Goal: Information Seeking & Learning: Learn about a topic

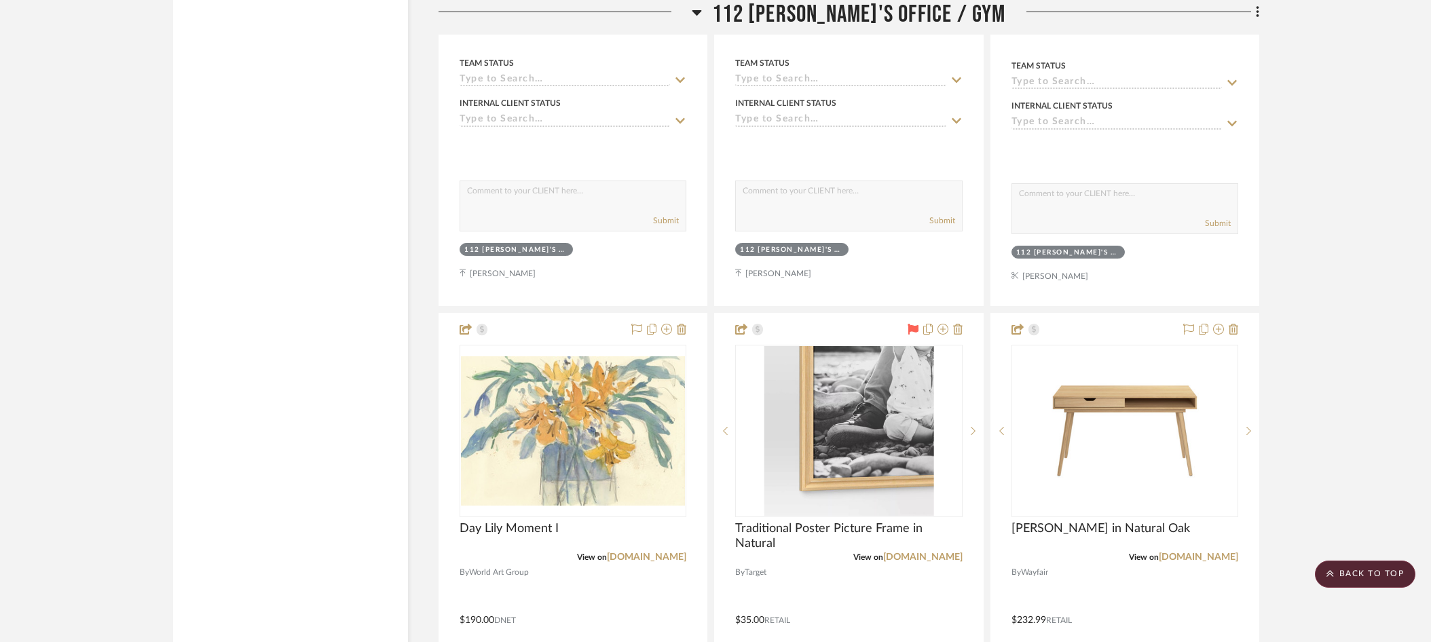
scroll to position [21340, 0]
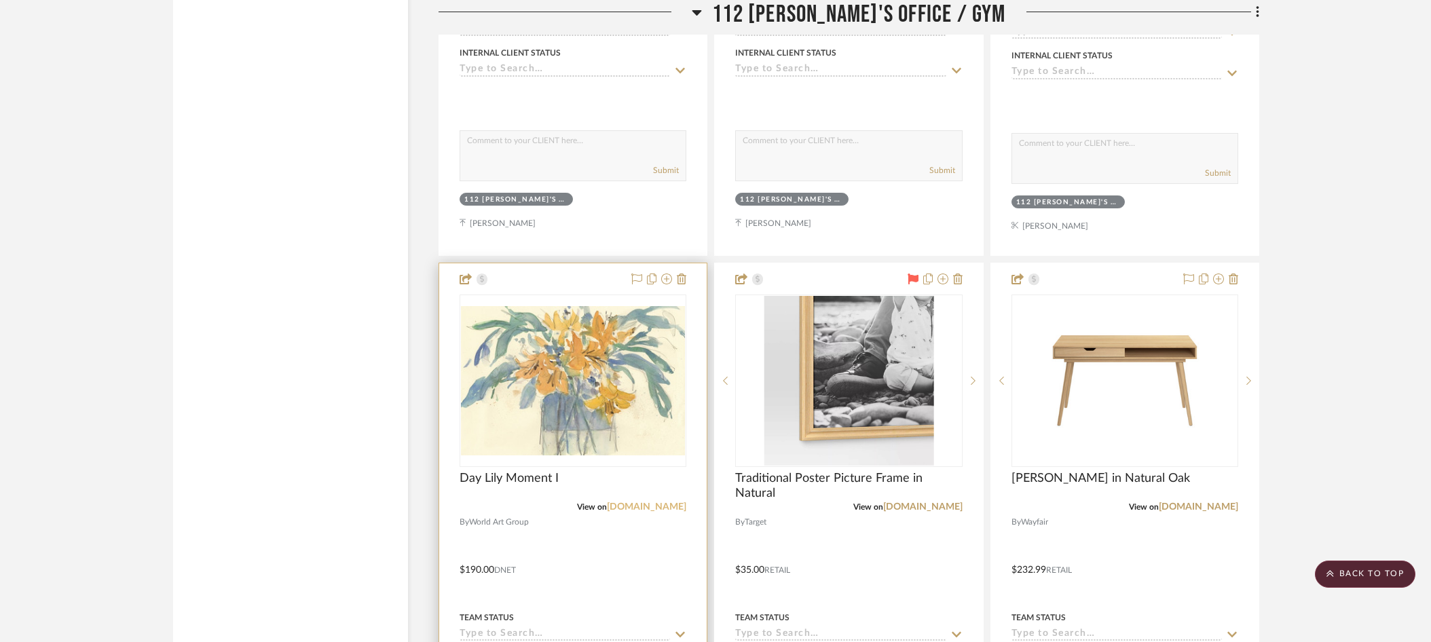
click at [635, 503] on link "[DOMAIN_NAME]" at bounding box center [646, 508] width 79 height 10
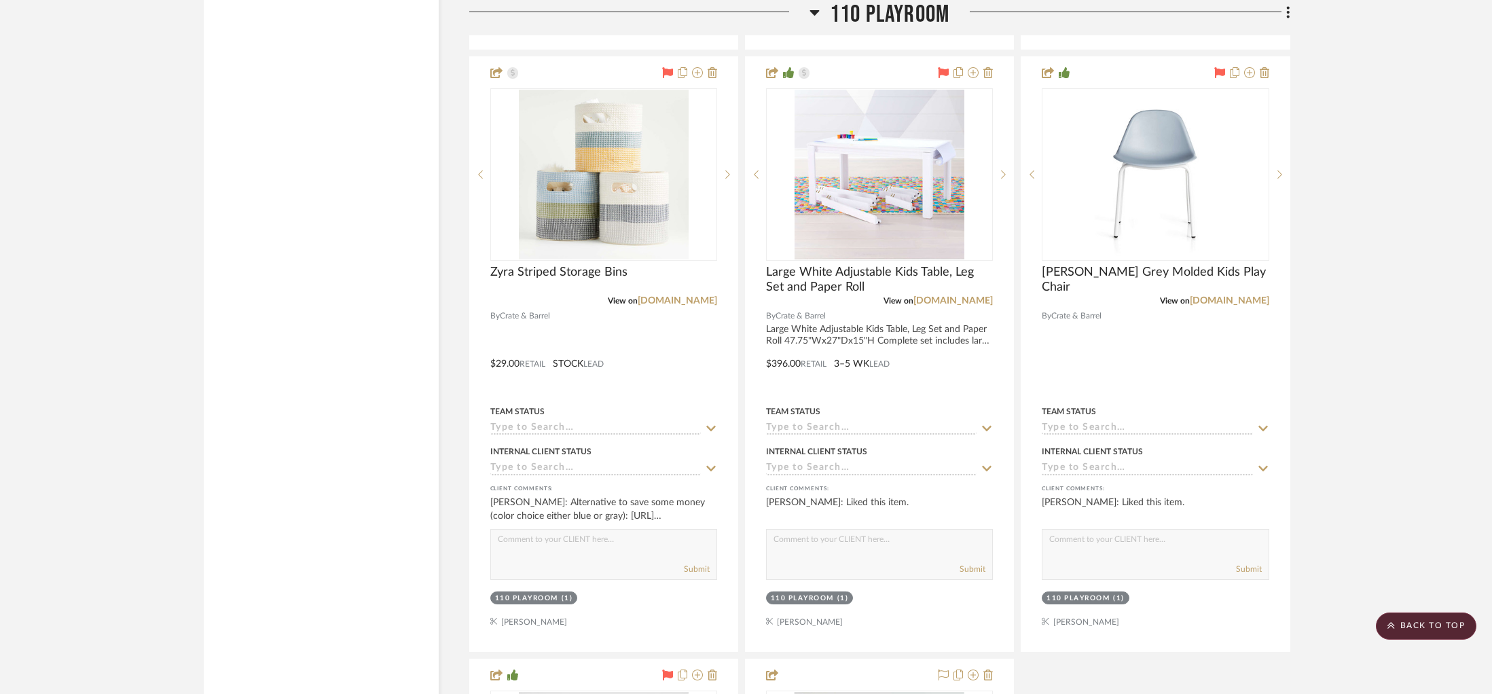
scroll to position [17598, 0]
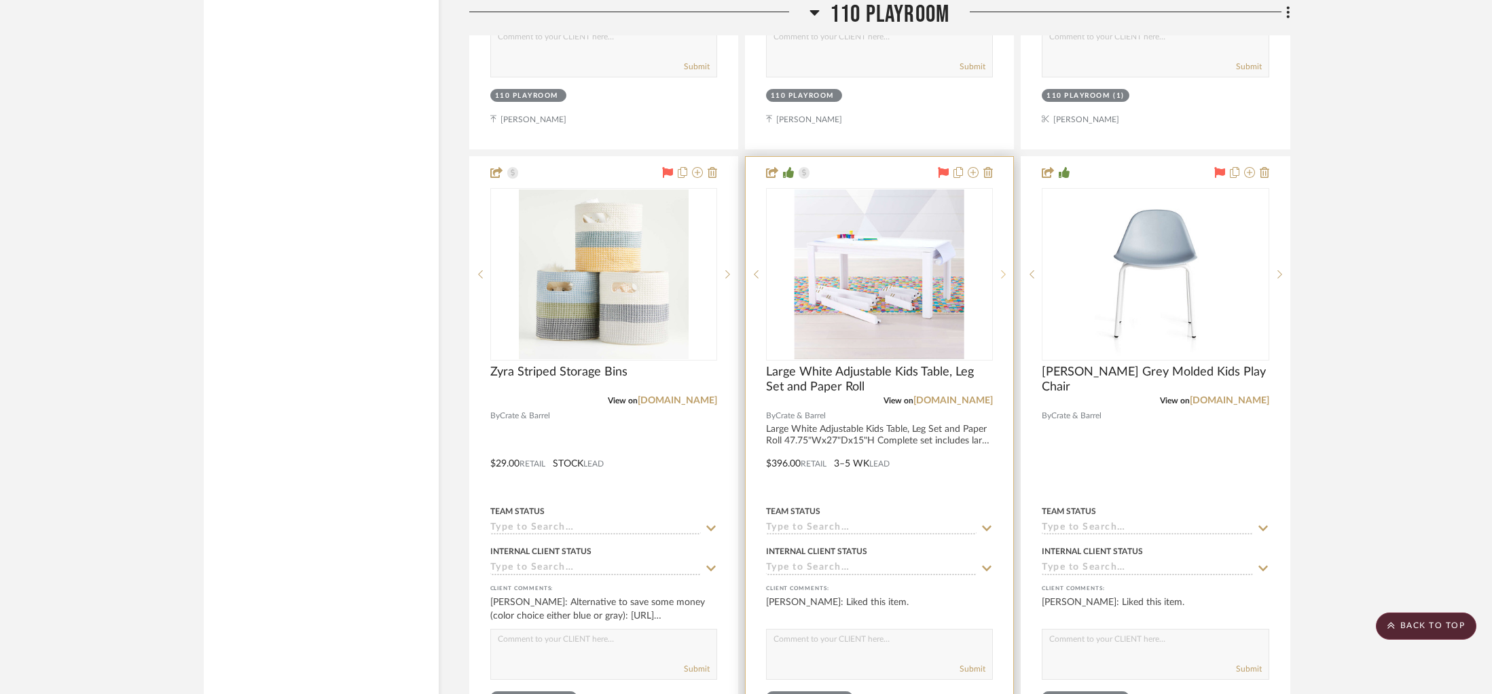
click at [1007, 270] on sr-next-btn at bounding box center [1003, 275] width 20 height 10
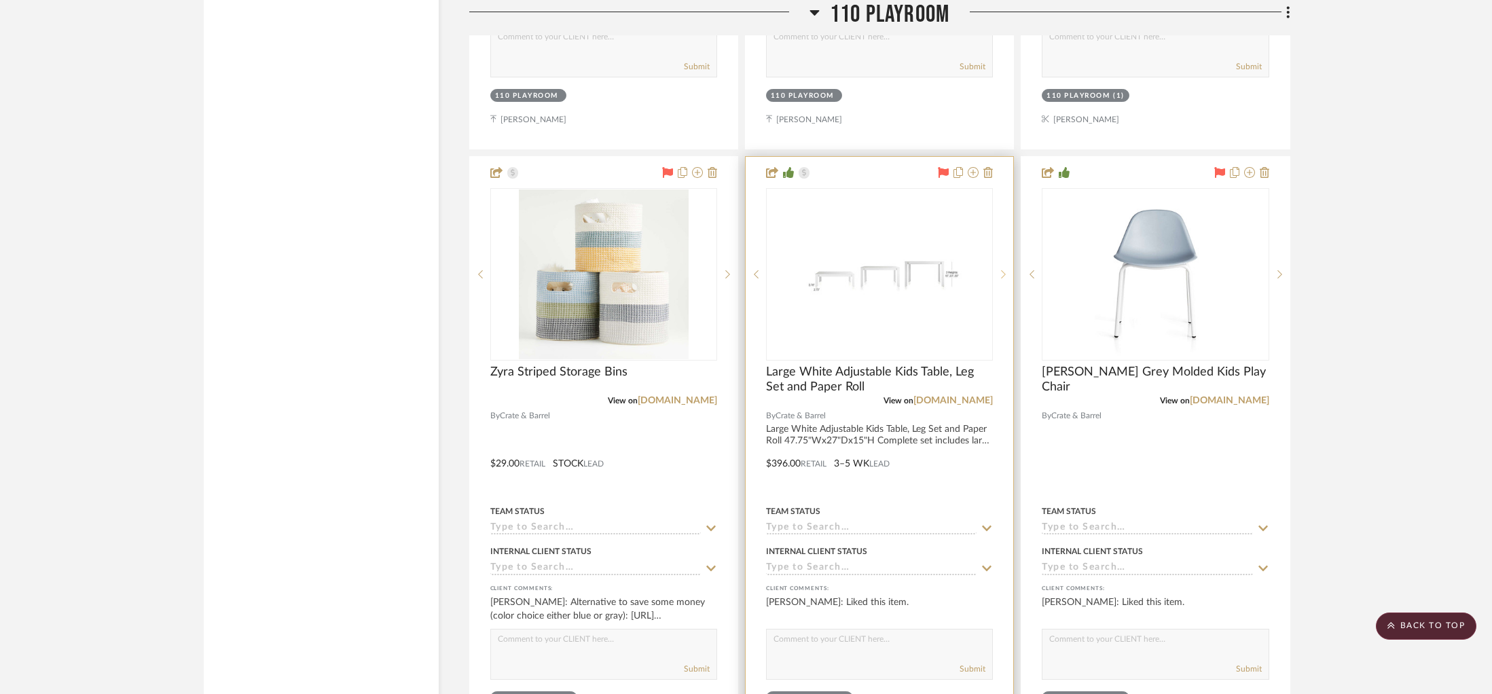
click at [1007, 270] on sr-next-btn at bounding box center [1003, 275] width 20 height 10
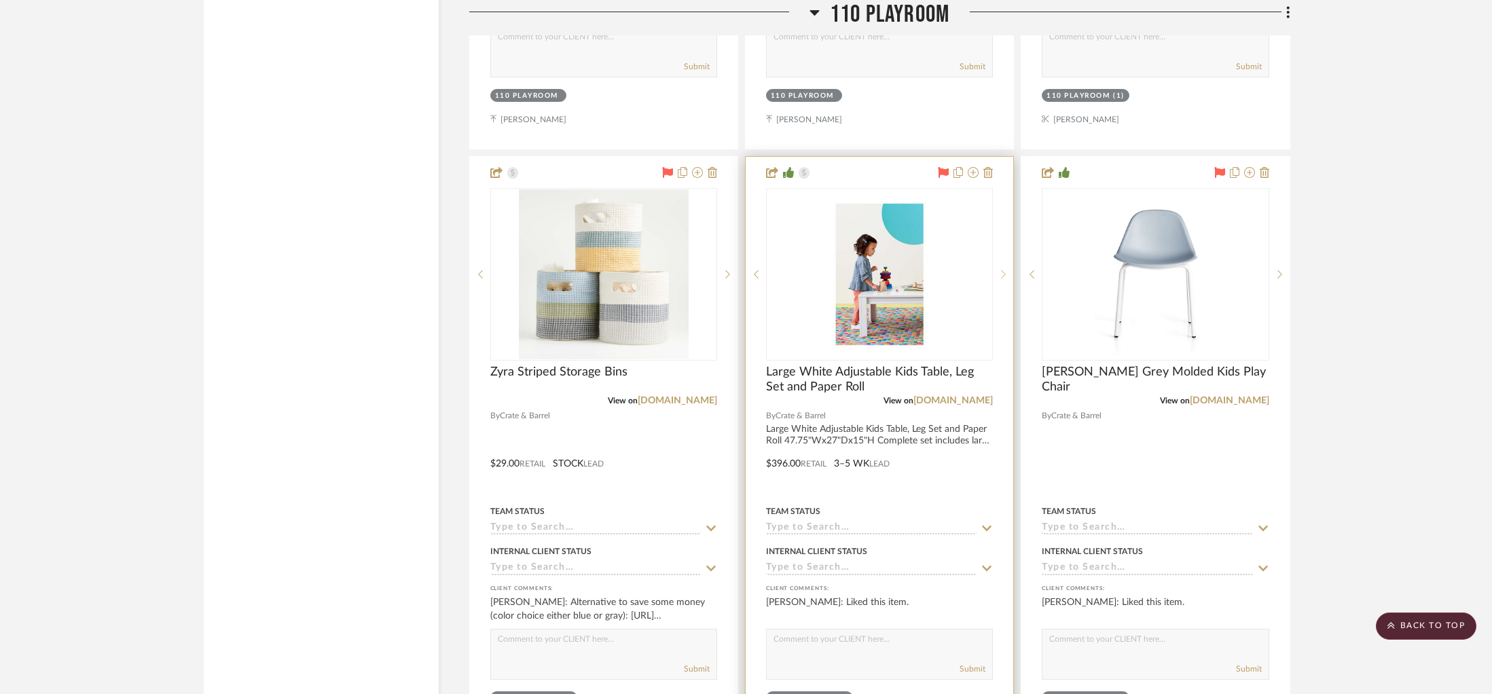
click at [1007, 270] on sr-next-btn at bounding box center [1003, 275] width 20 height 10
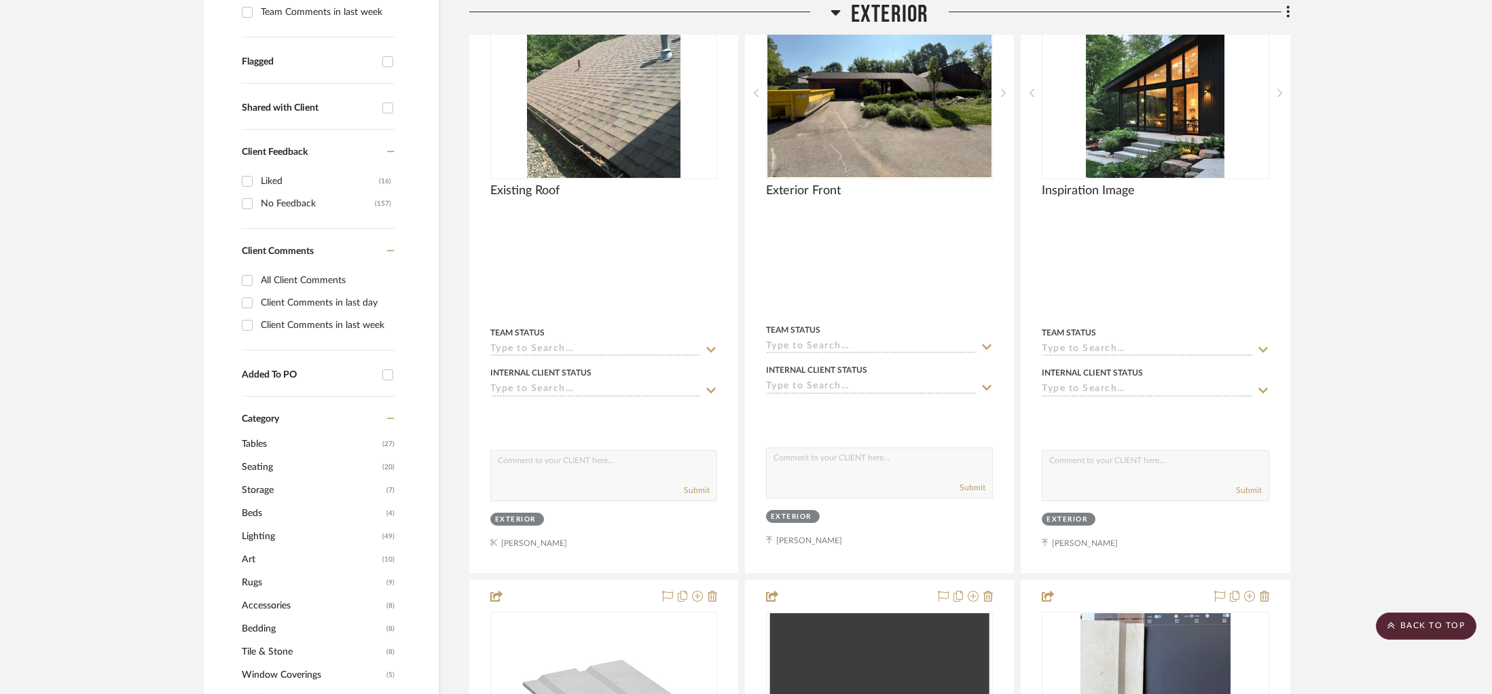
scroll to position [0, 0]
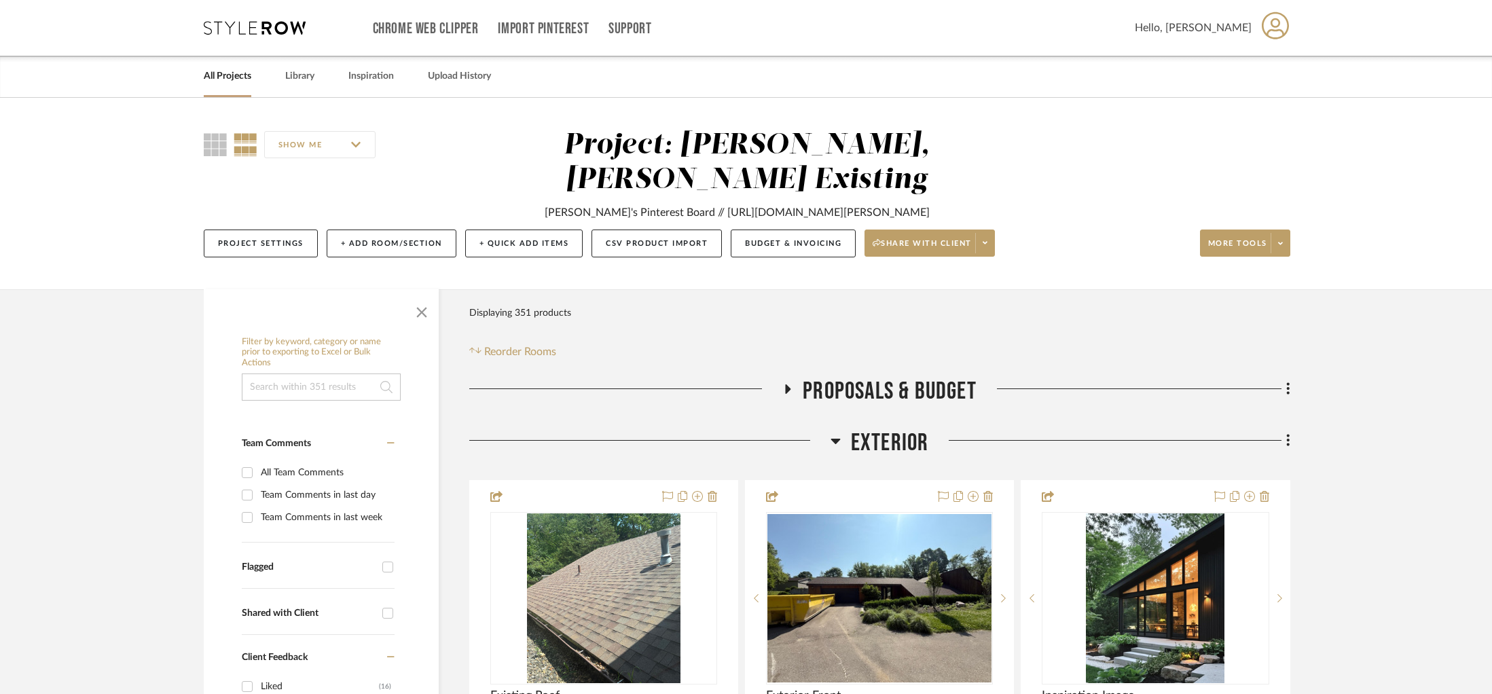
click at [243, 71] on link "All Projects" at bounding box center [228, 76] width 48 height 18
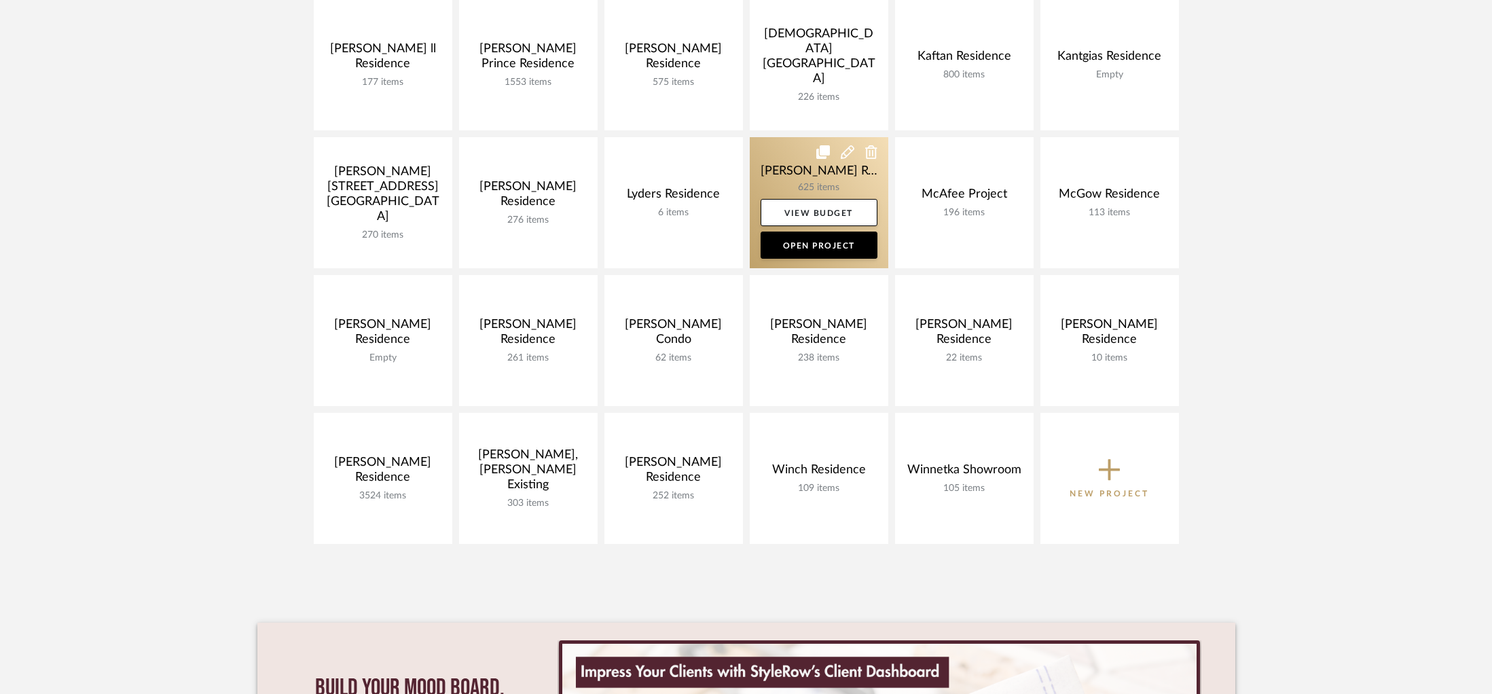
scroll to position [530, 0]
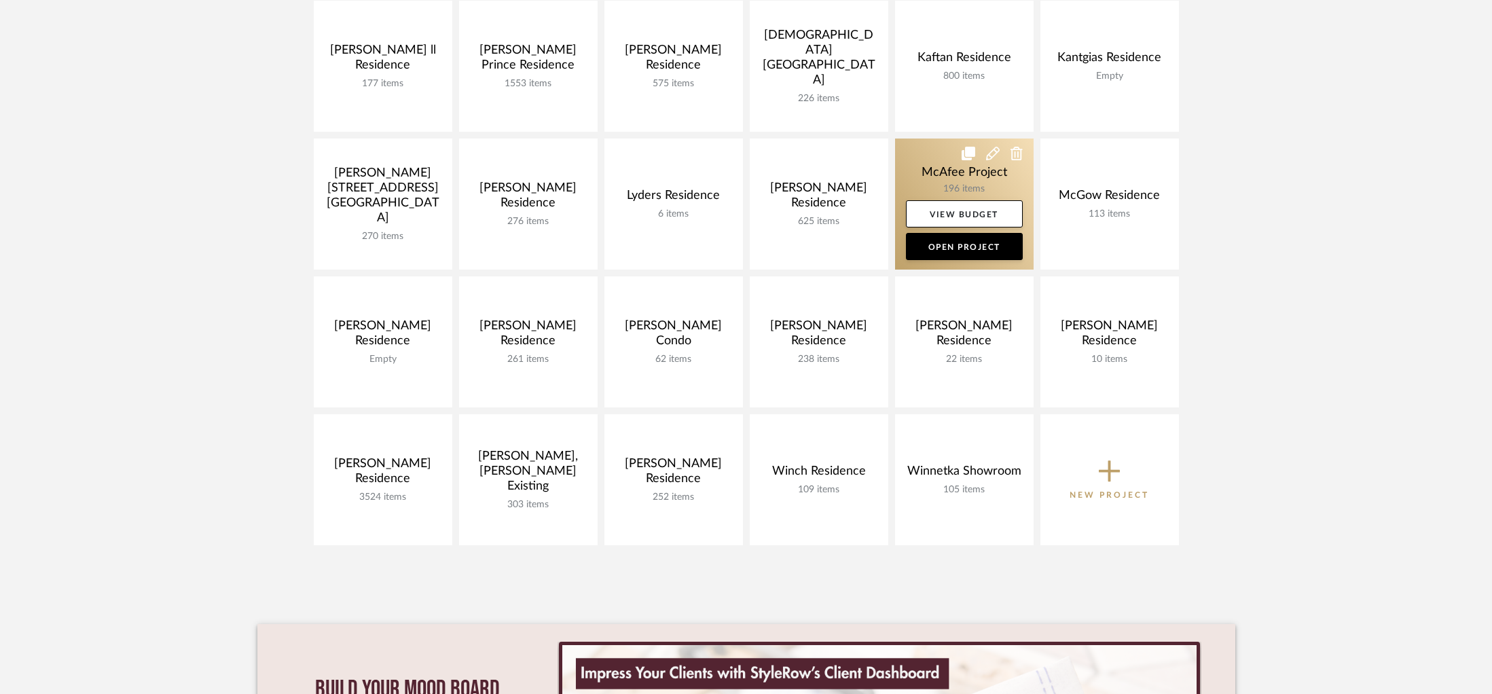
click at [926, 176] on link at bounding box center [964, 204] width 139 height 131
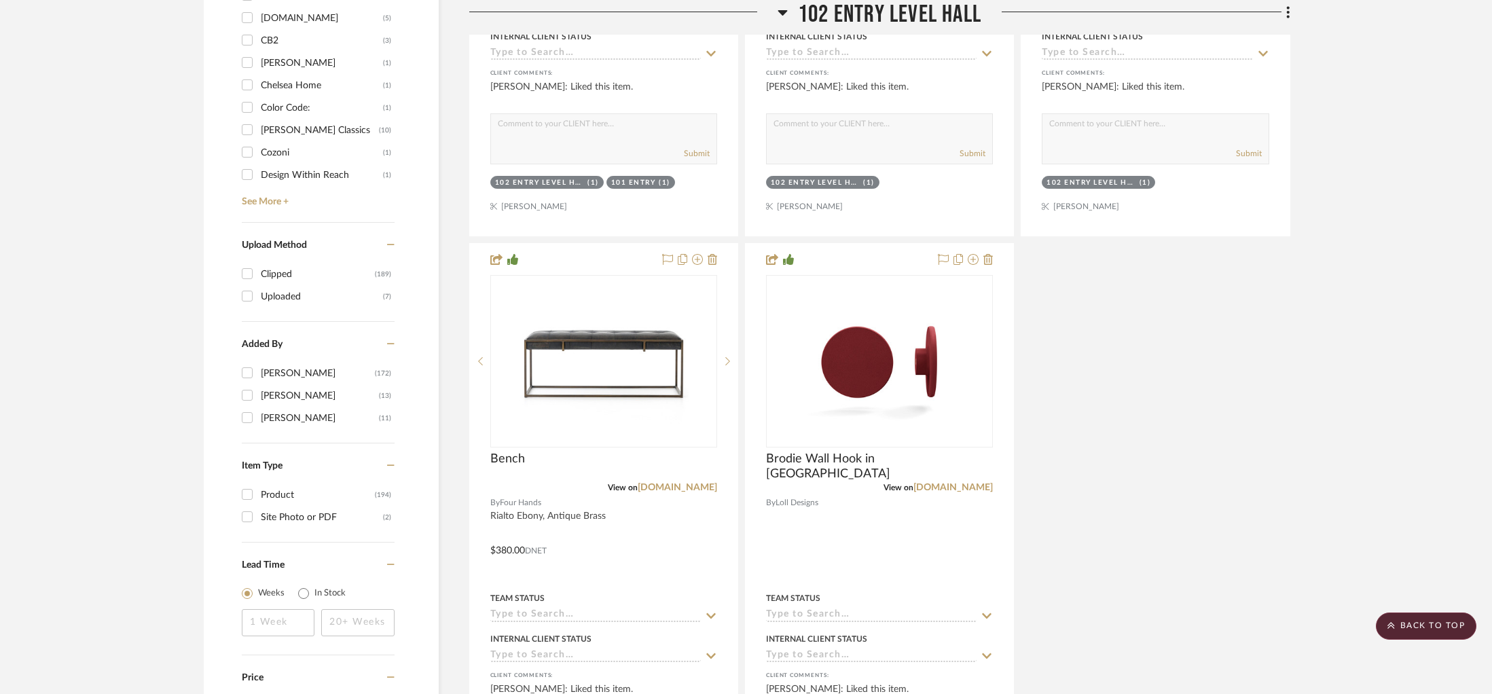
scroll to position [1499, 0]
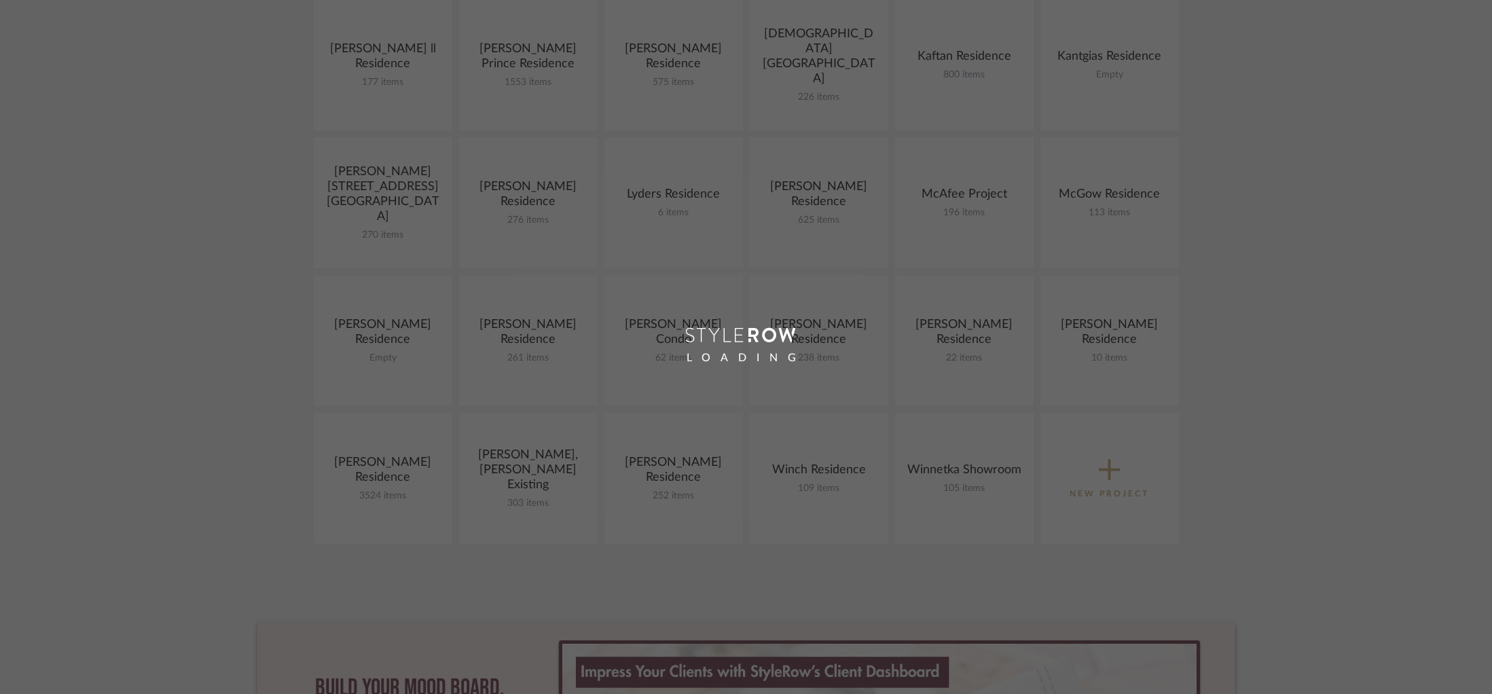
scroll to position [530, 0]
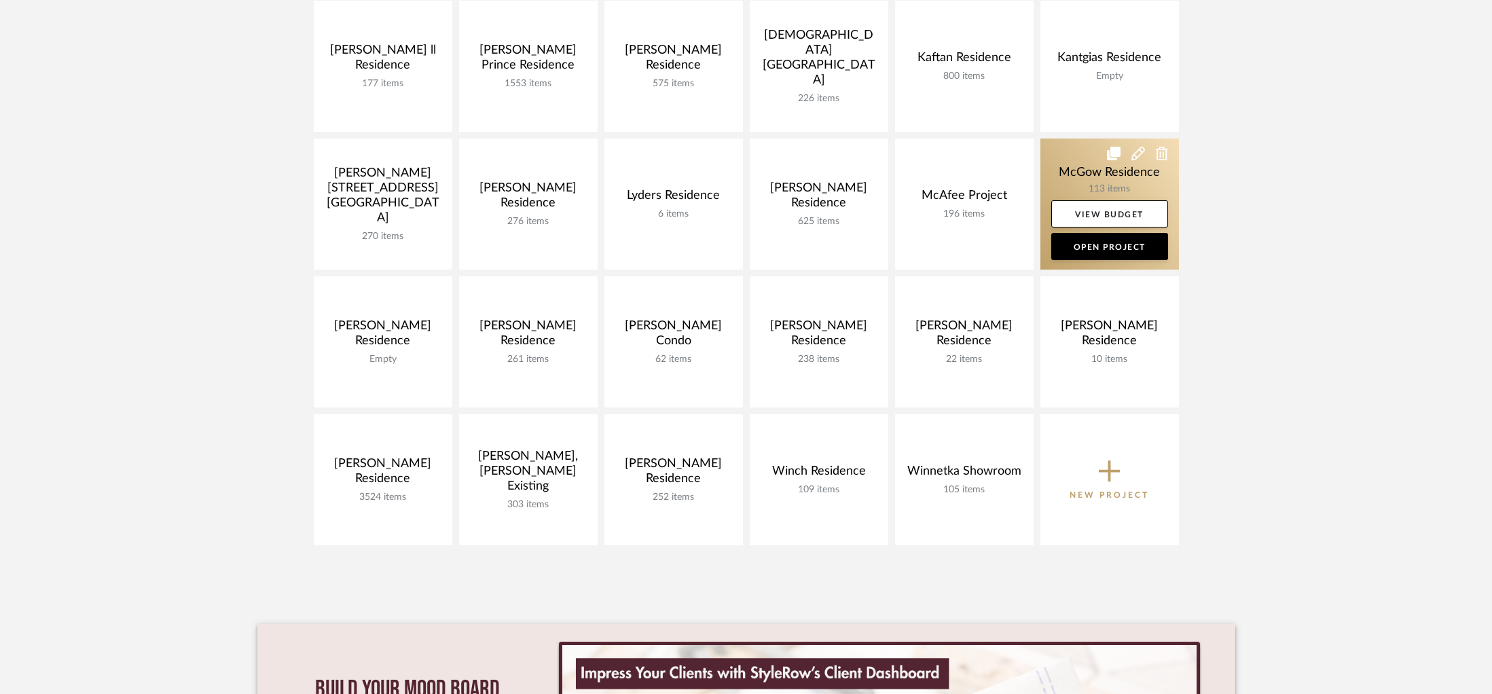
click at [1089, 188] on link at bounding box center [1109, 204] width 139 height 131
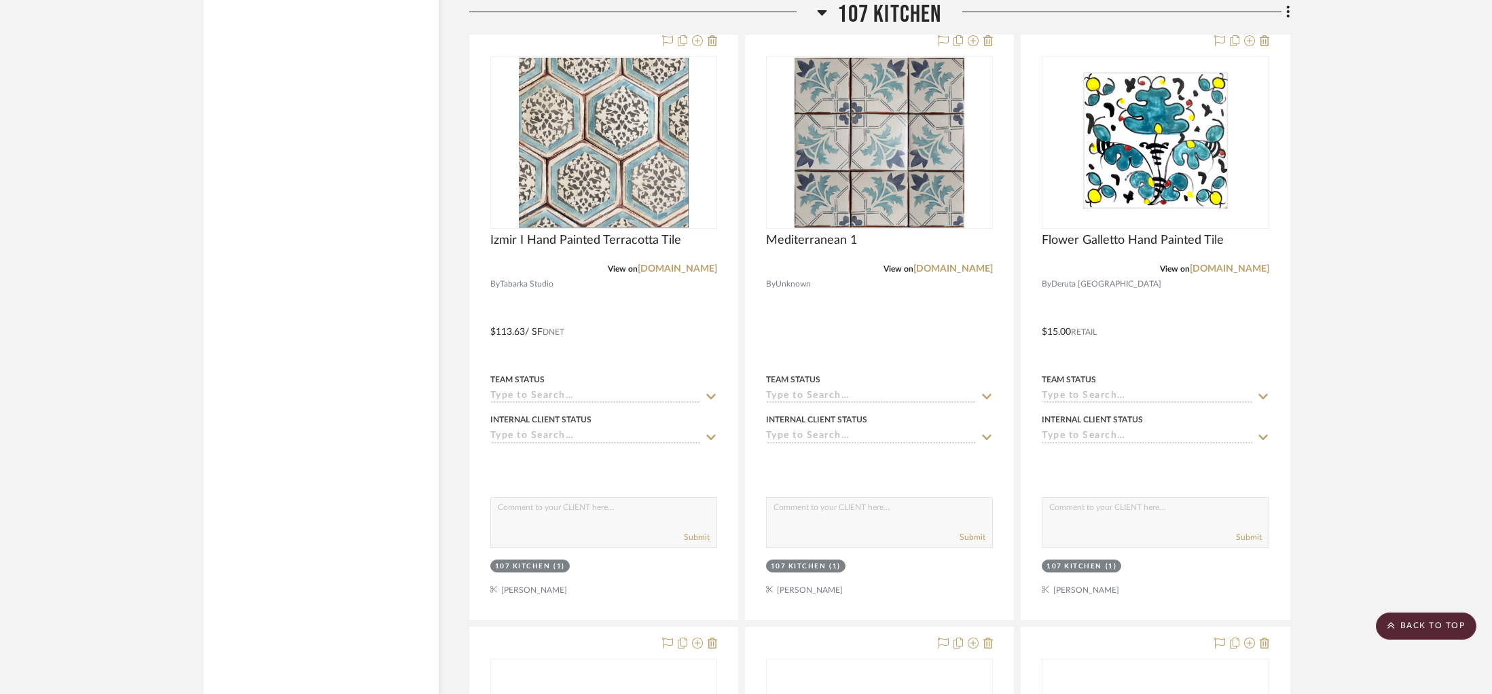
scroll to position [9906, 0]
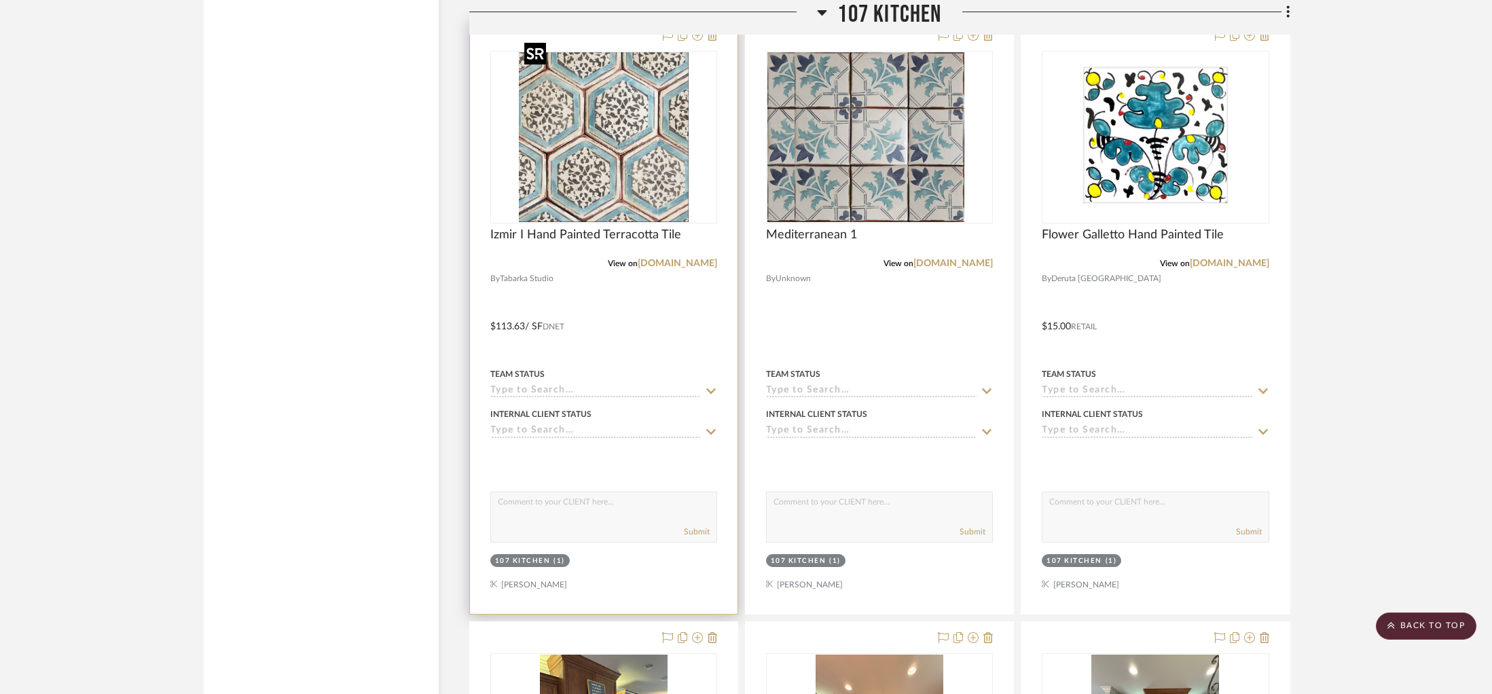
click at [595, 170] on div at bounding box center [603, 137] width 227 height 172
click at [611, 160] on img "0" at bounding box center [604, 137] width 170 height 170
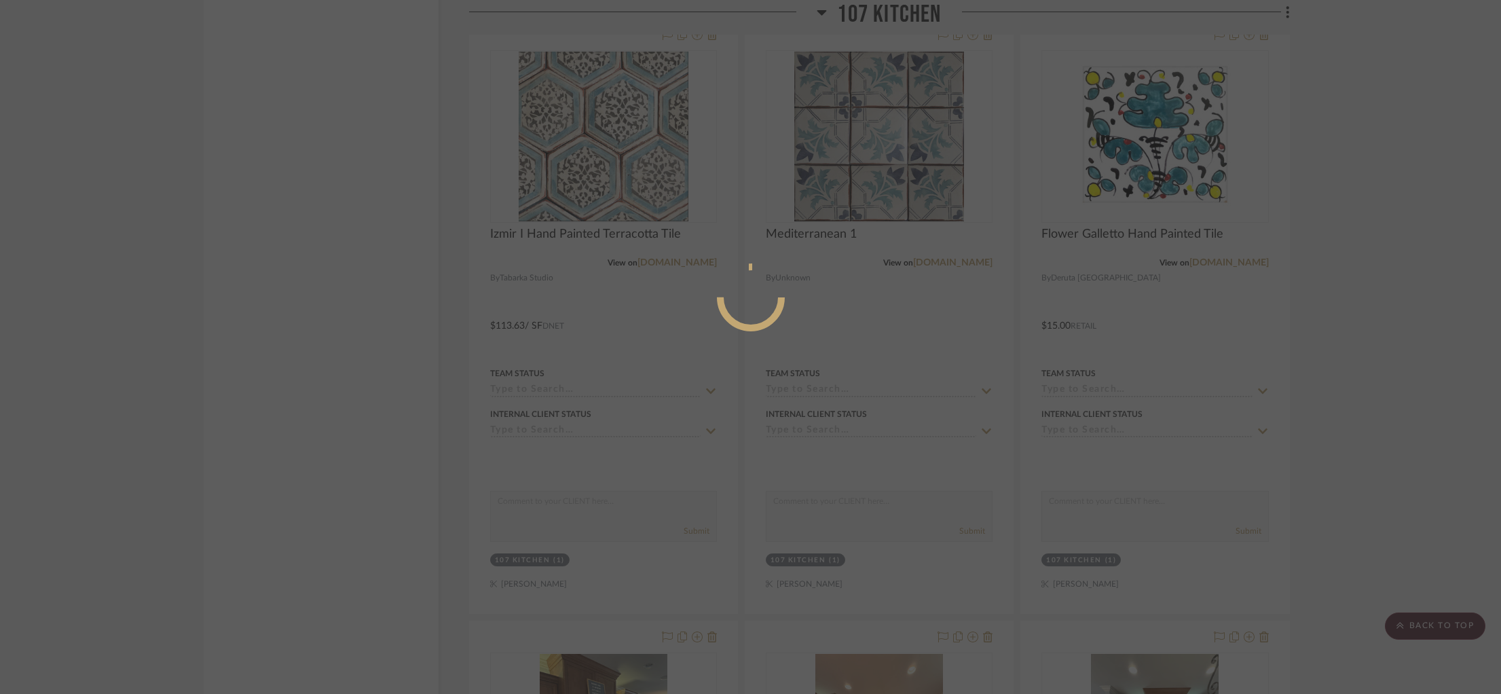
scroll to position [3, 0]
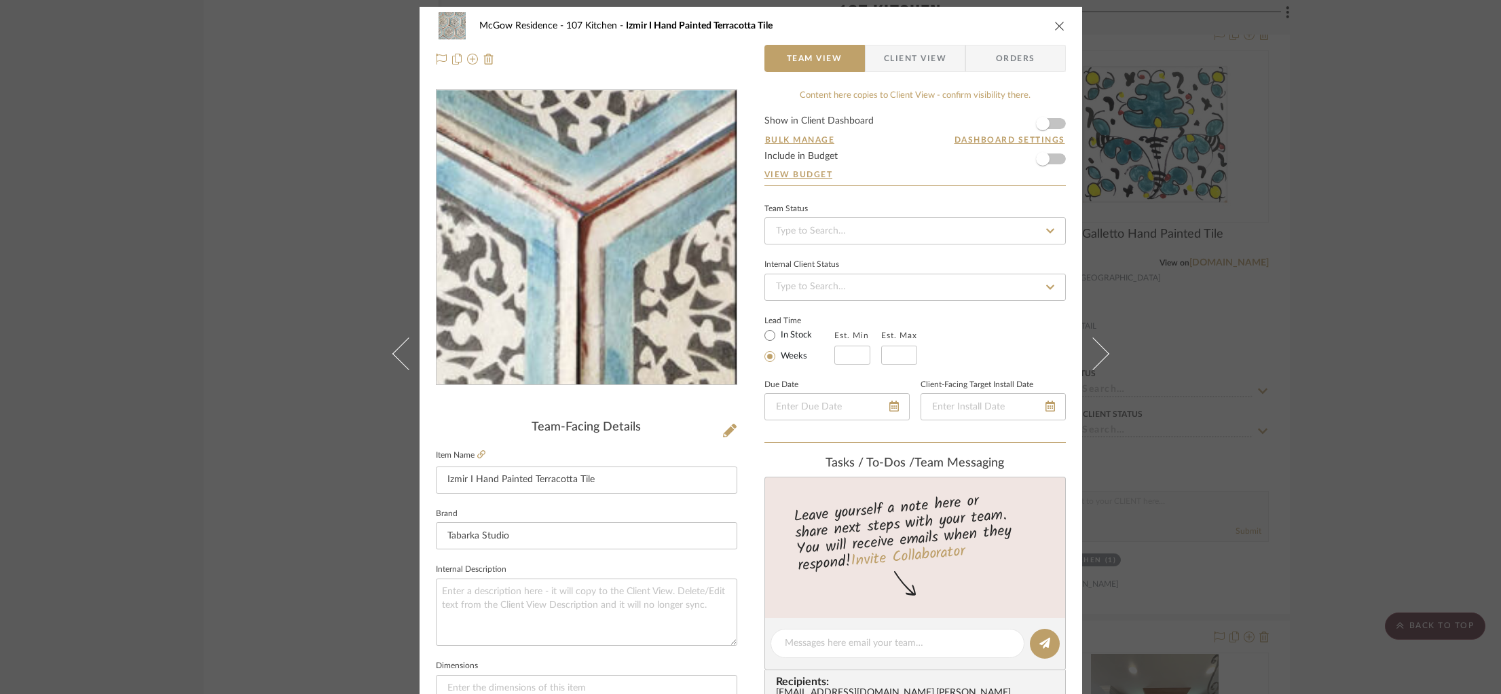
click at [682, 164] on img "0" at bounding box center [586, 237] width 295 height 295
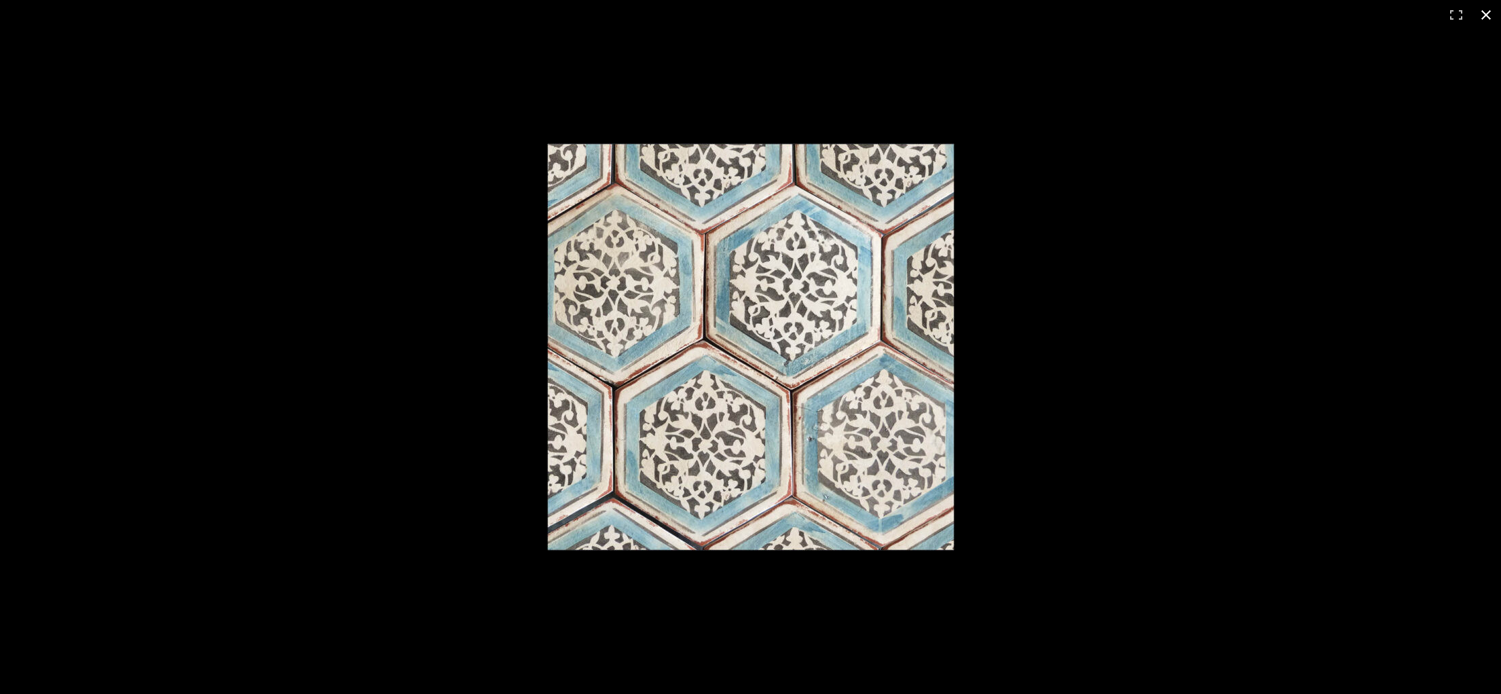
click at [1101, 197] on div at bounding box center [1029, 366] width 964 height 446
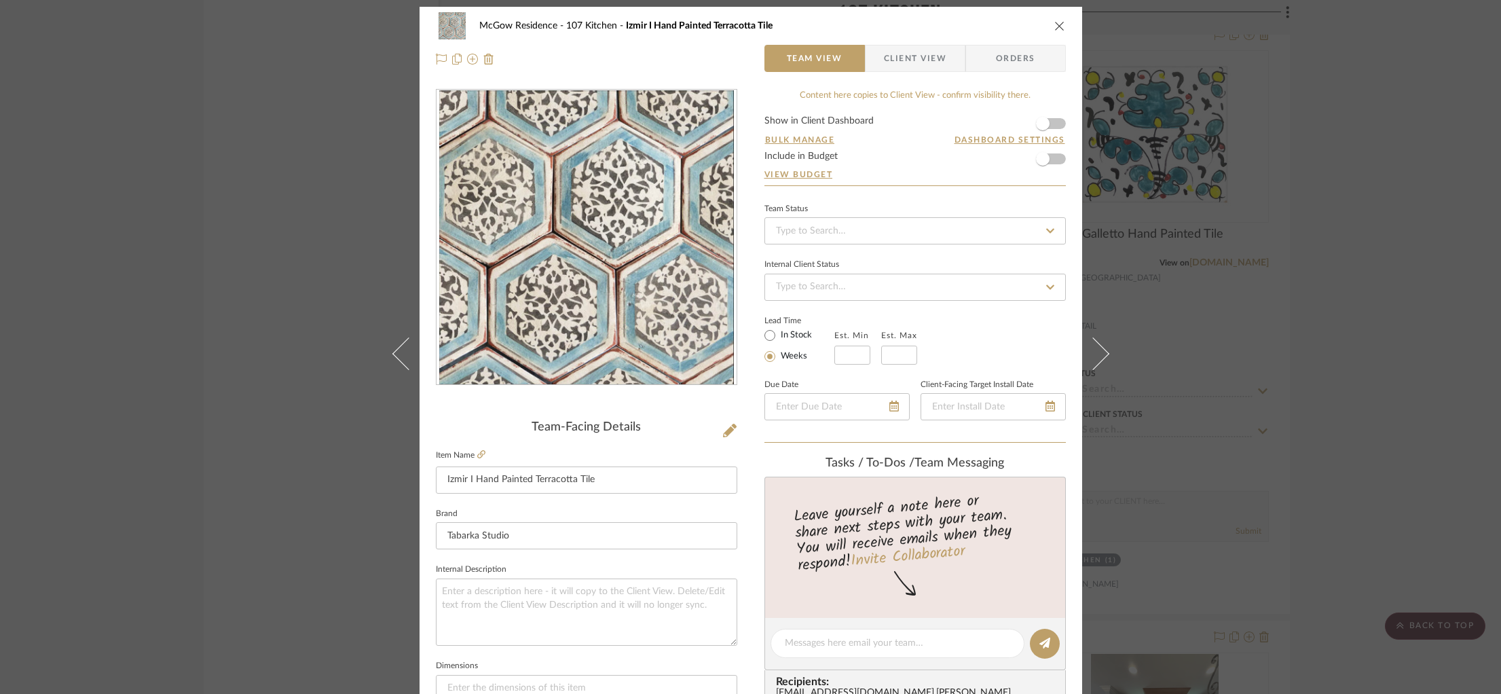
click at [1166, 205] on div "McGow Residence 107 Kitchen Izmir I Hand Painted Terracotta Tile Team View Clie…" at bounding box center [750, 347] width 1501 height 694
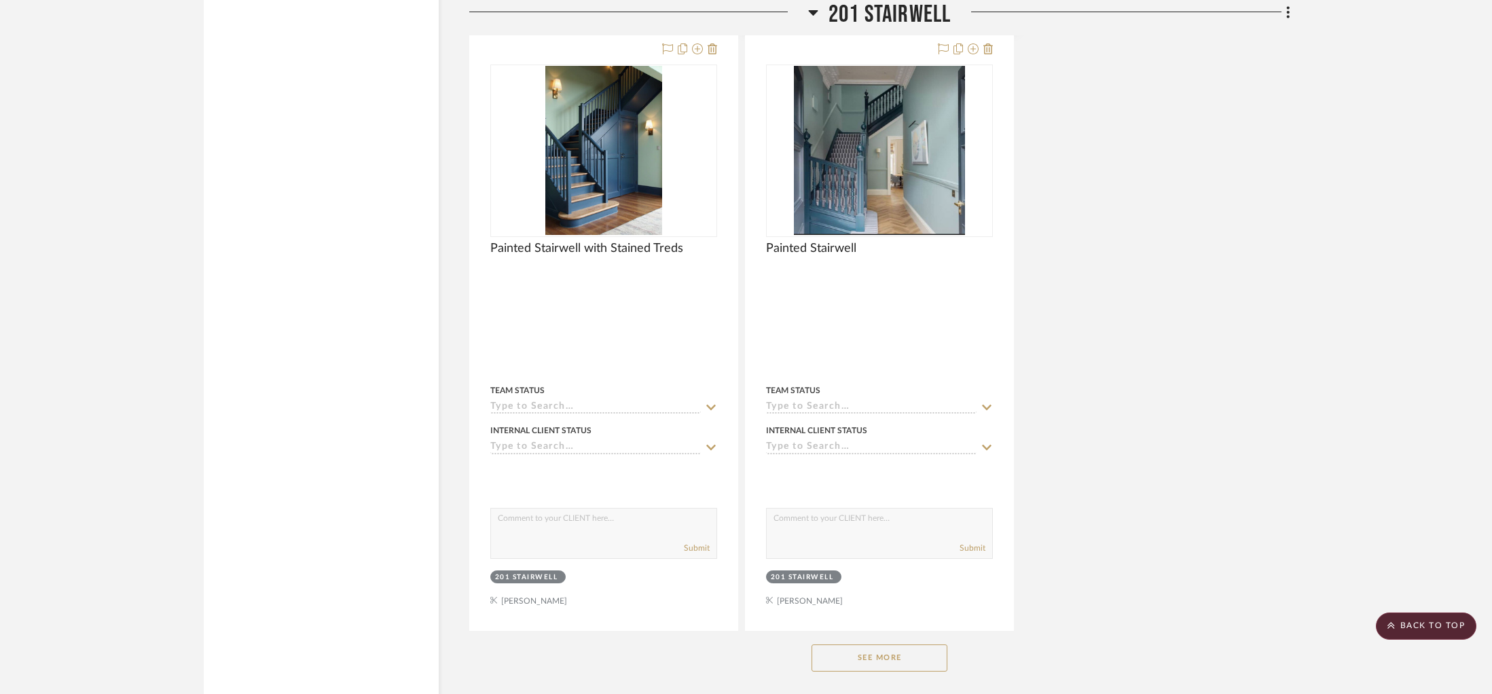
scroll to position [14063, 0]
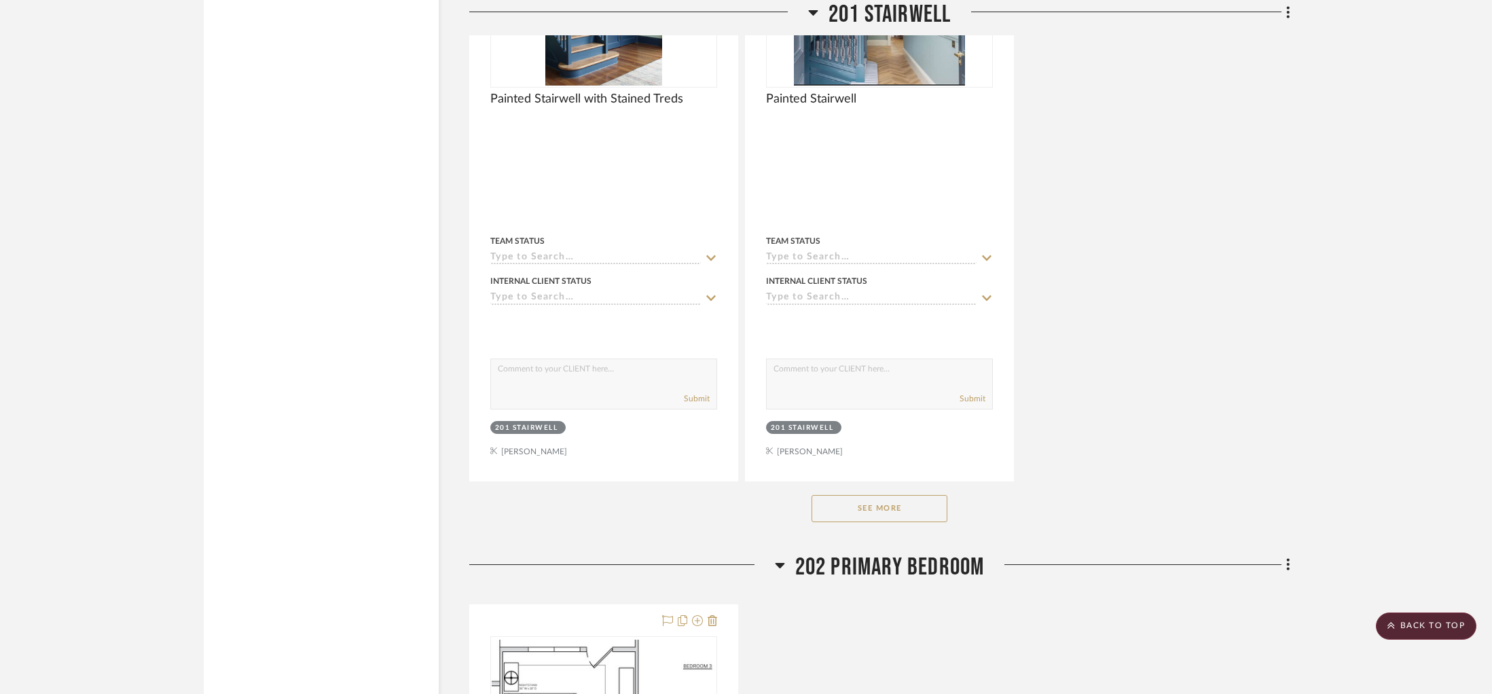
click at [839, 495] on button "See More" at bounding box center [879, 508] width 136 height 27
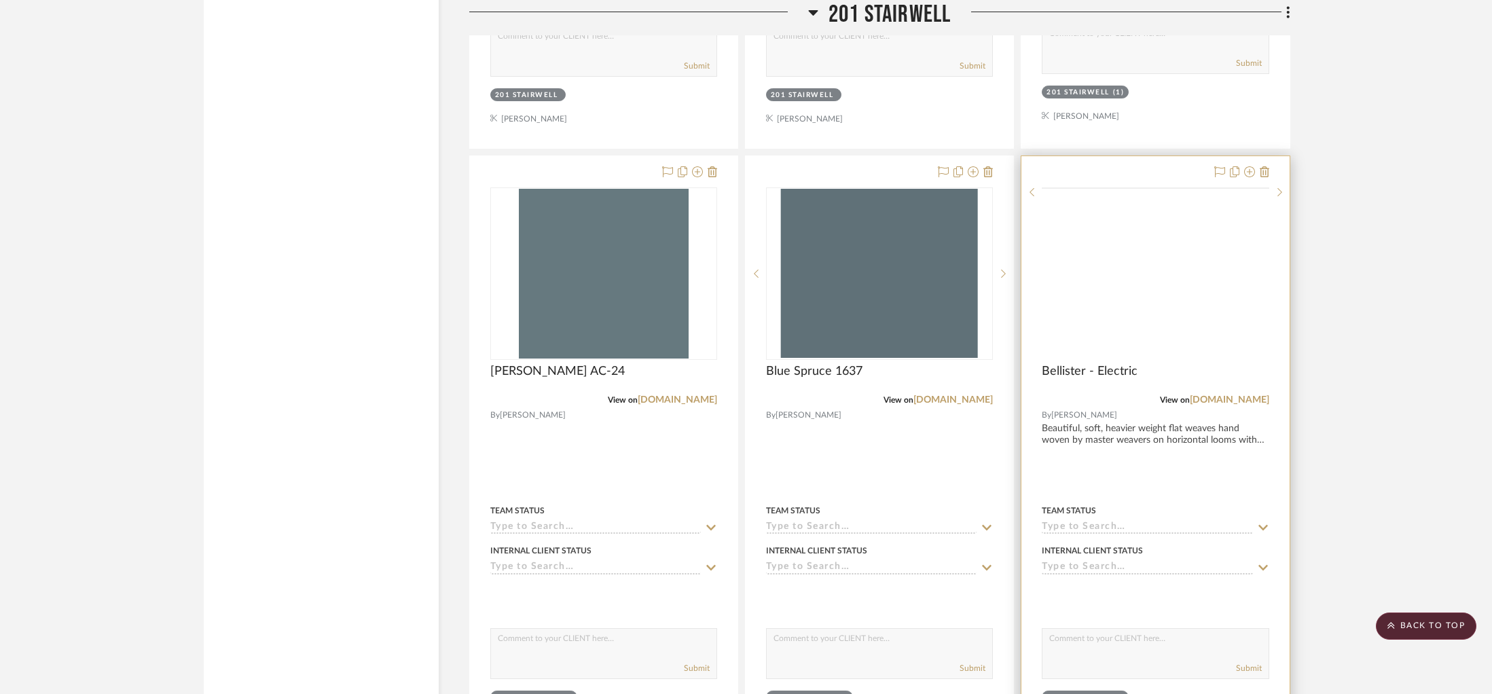
scroll to position [14377, 0]
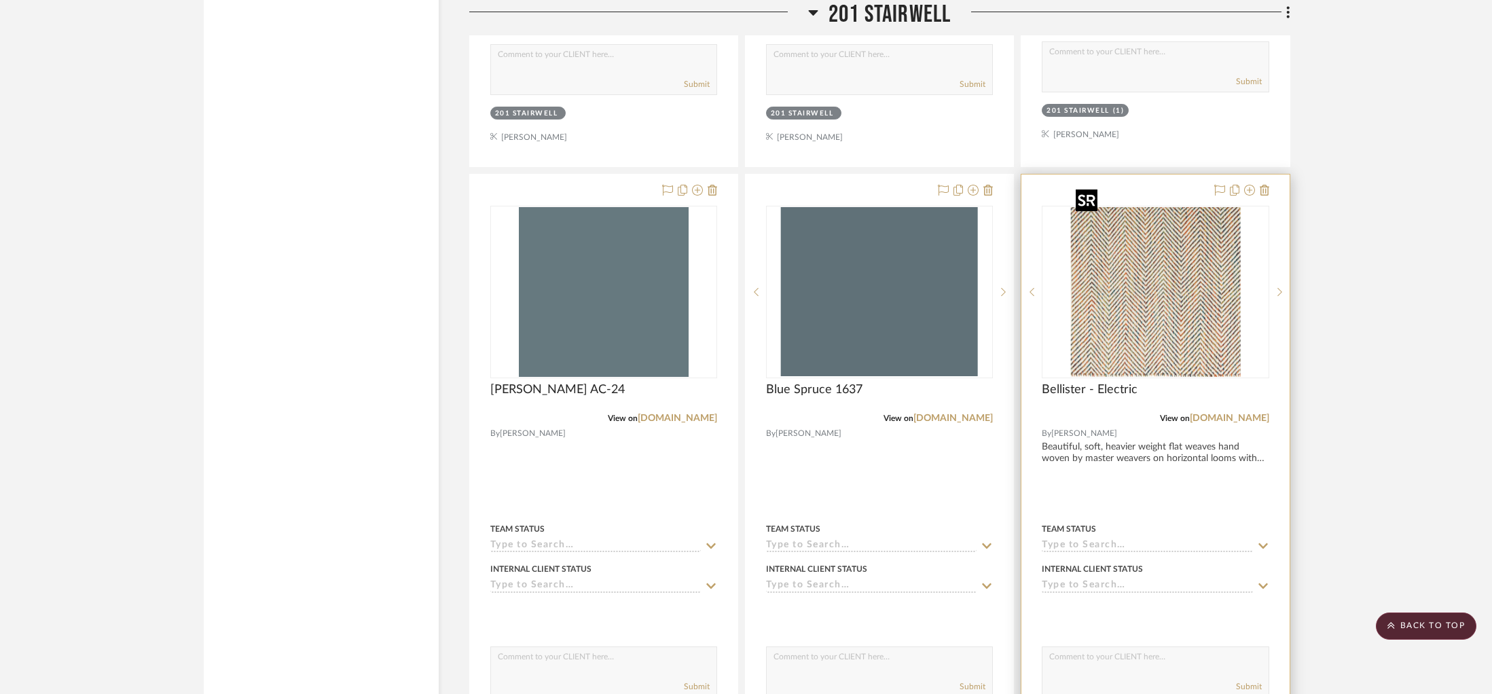
click at [0, 0] on img at bounding box center [0, 0] width 0 height 0
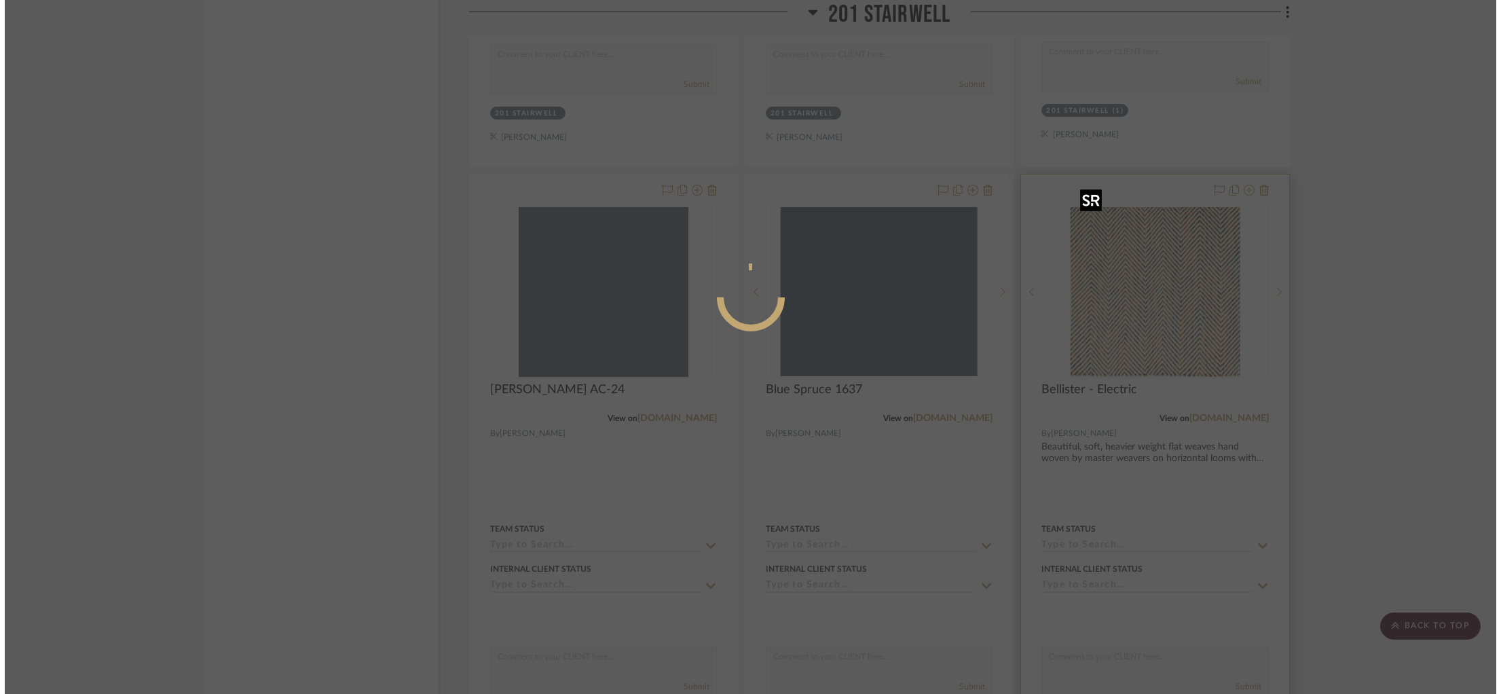
scroll to position [0, 0]
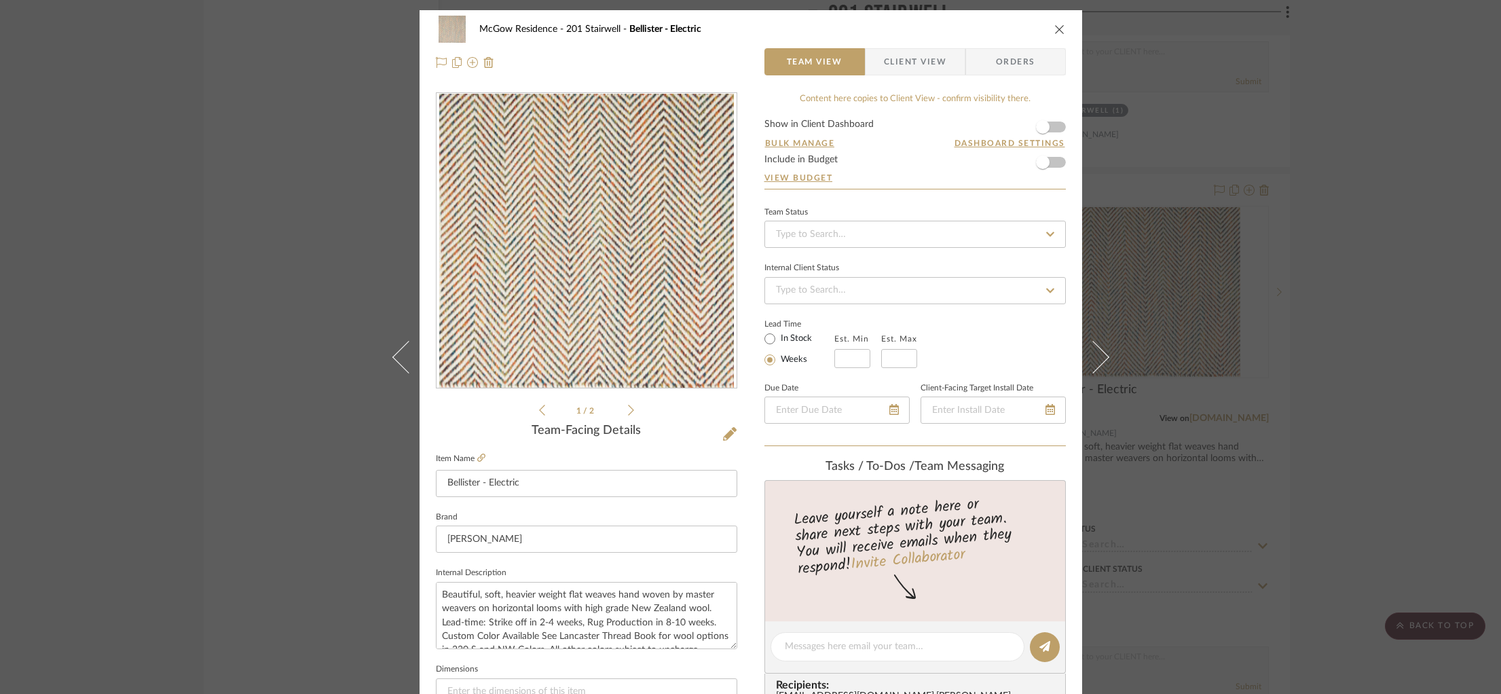
click at [630, 312] on img "0" at bounding box center [586, 241] width 295 height 295
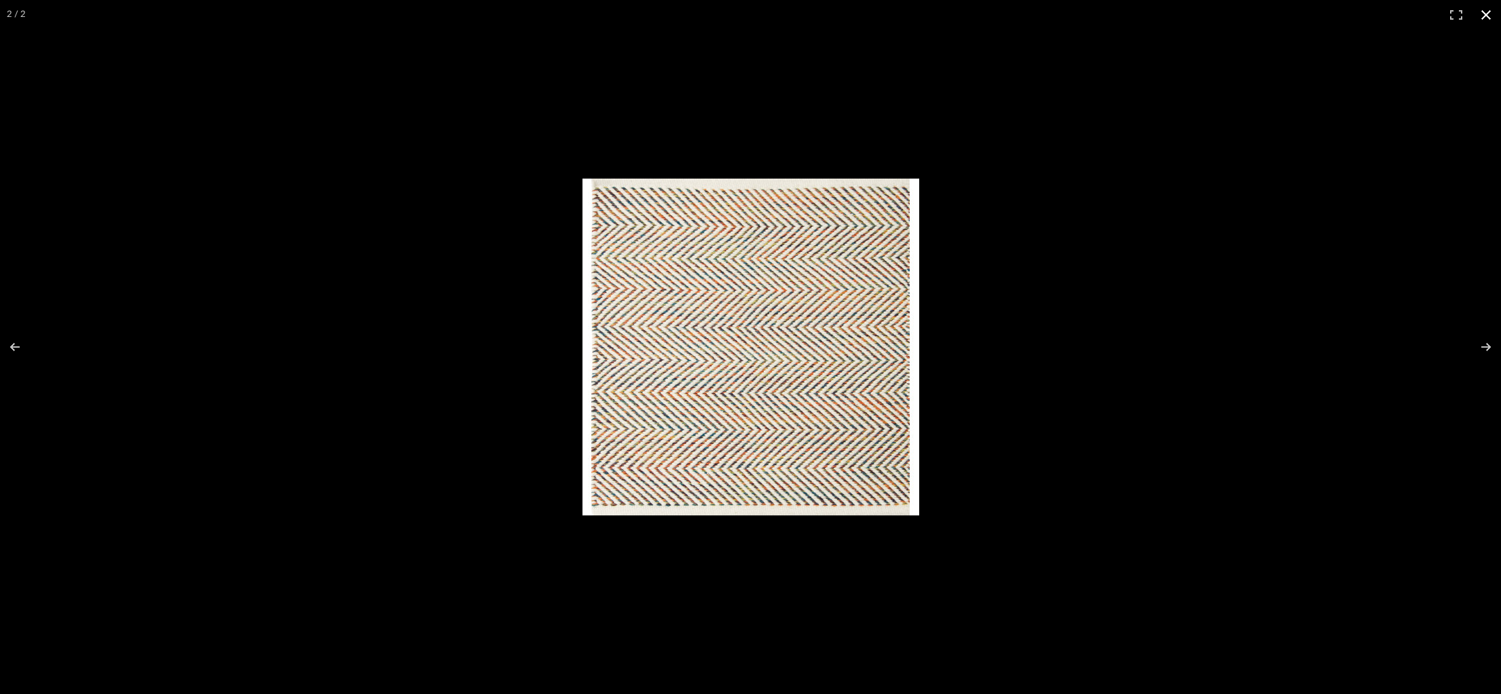
click at [1096, 266] on div at bounding box center [981, 363] width 797 height 369
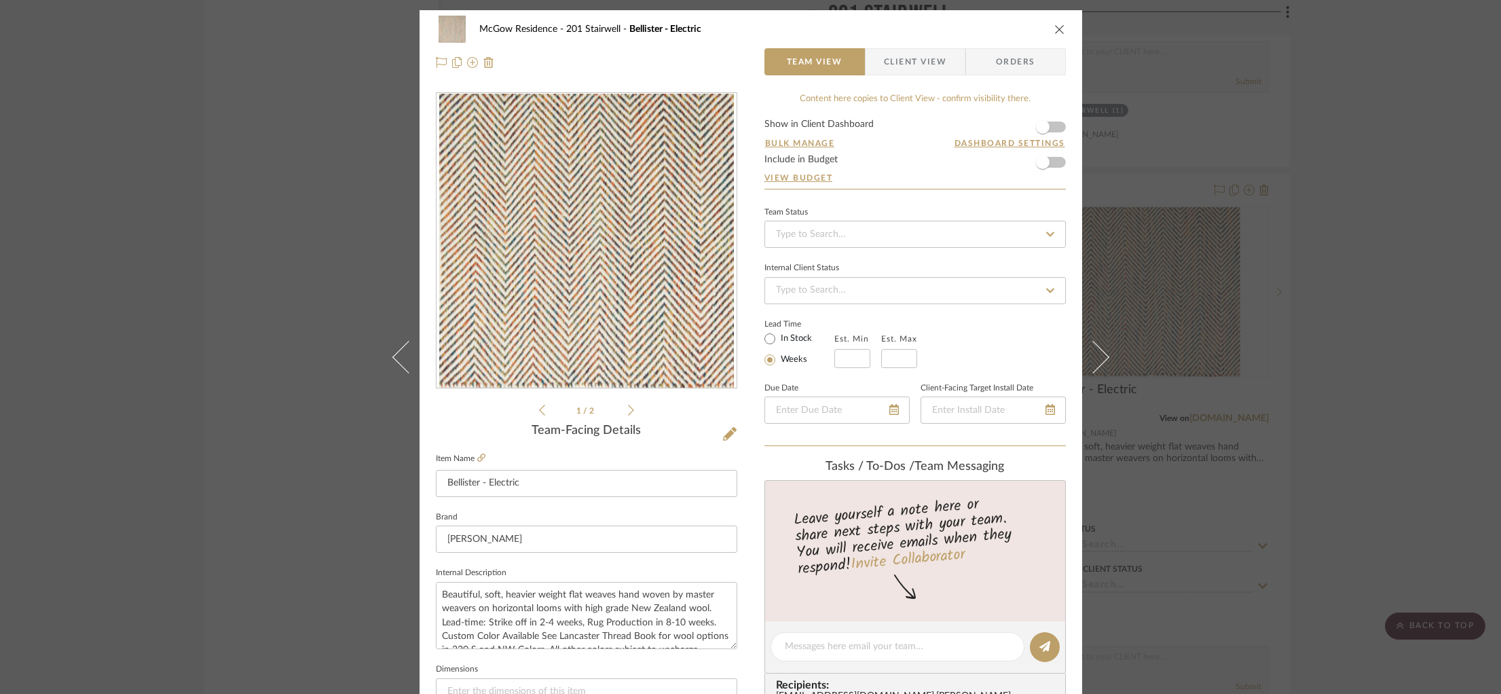
click at [1277, 371] on div "McGow Residence 201 Stairwell Bellister - Electric Team View Client View Orders…" at bounding box center [750, 347] width 1501 height 694
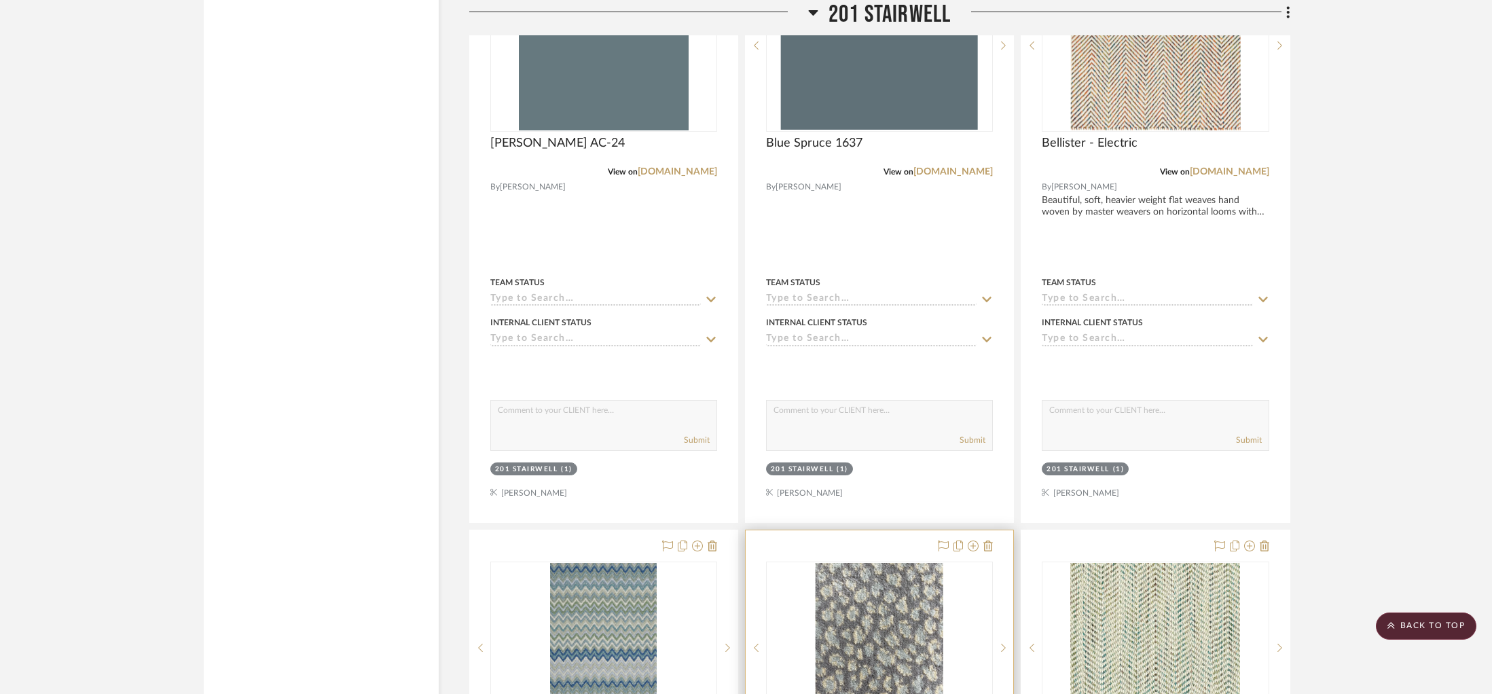
scroll to position [14643, 0]
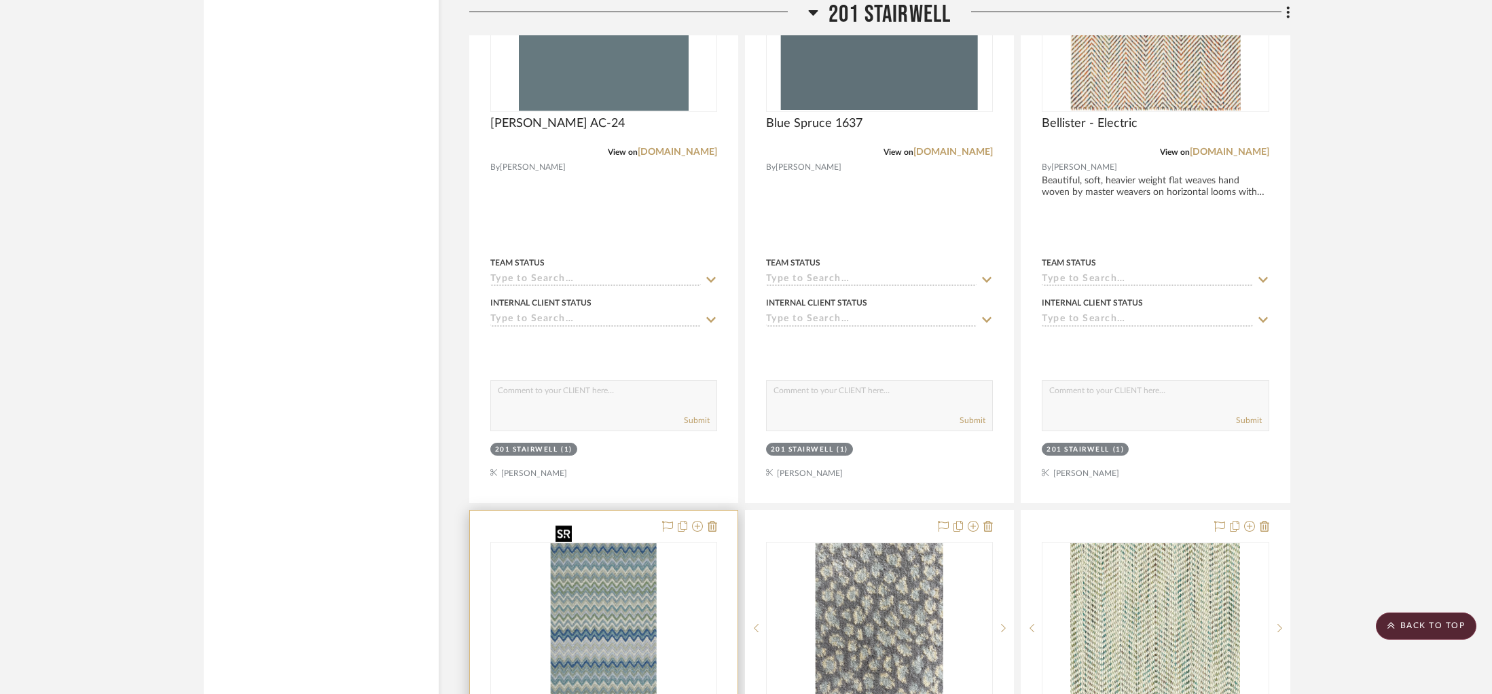
click at [606, 560] on img "0" at bounding box center [603, 628] width 106 height 170
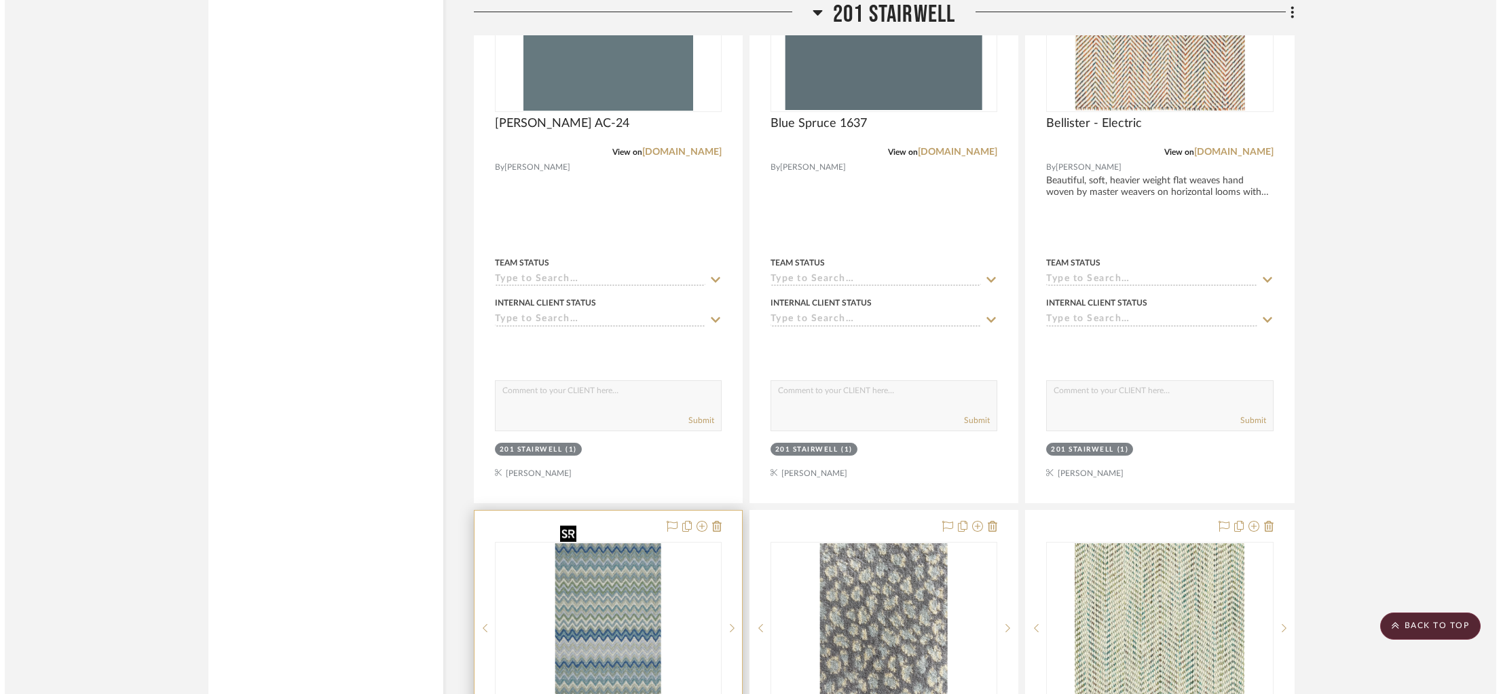
scroll to position [0, 0]
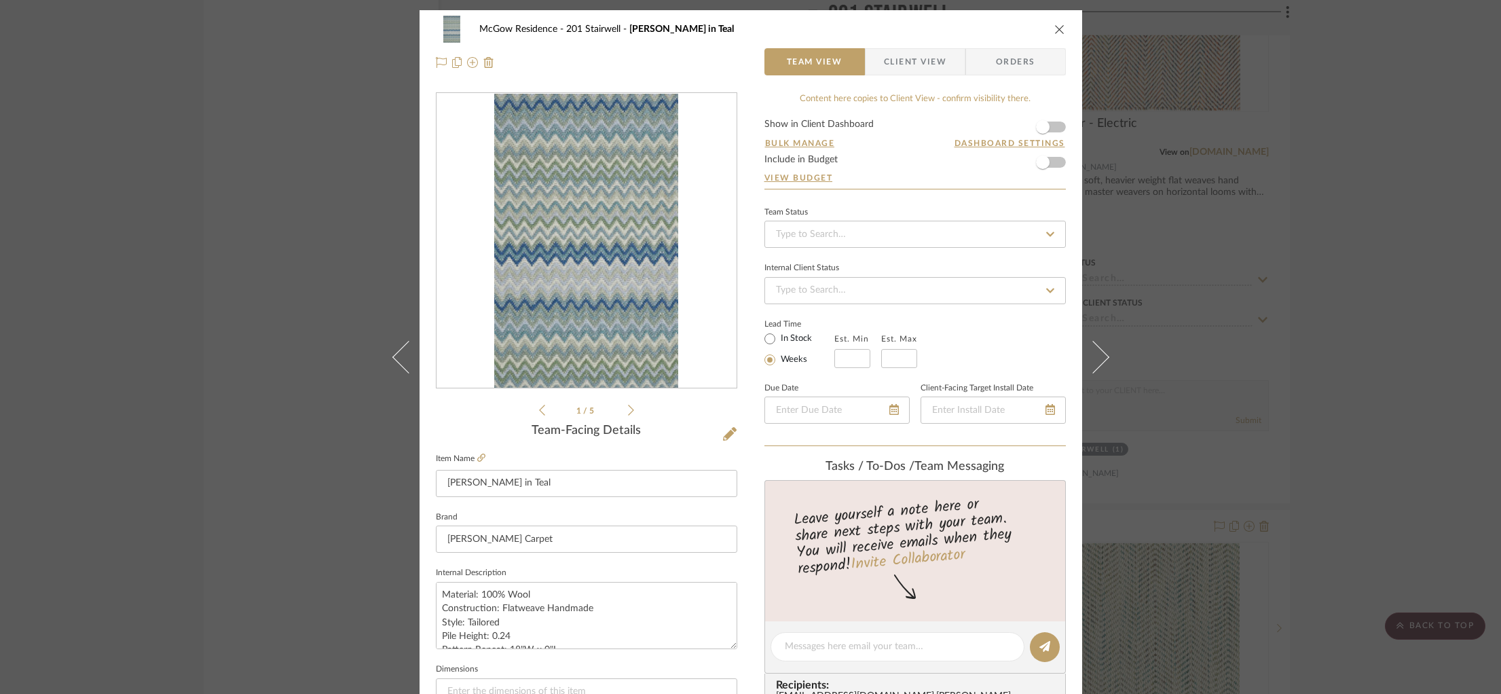
click at [1275, 420] on div "McGow Residence 201 Stairwell Missoni Vasto in Teal Team View Client View Order…" at bounding box center [750, 347] width 1501 height 694
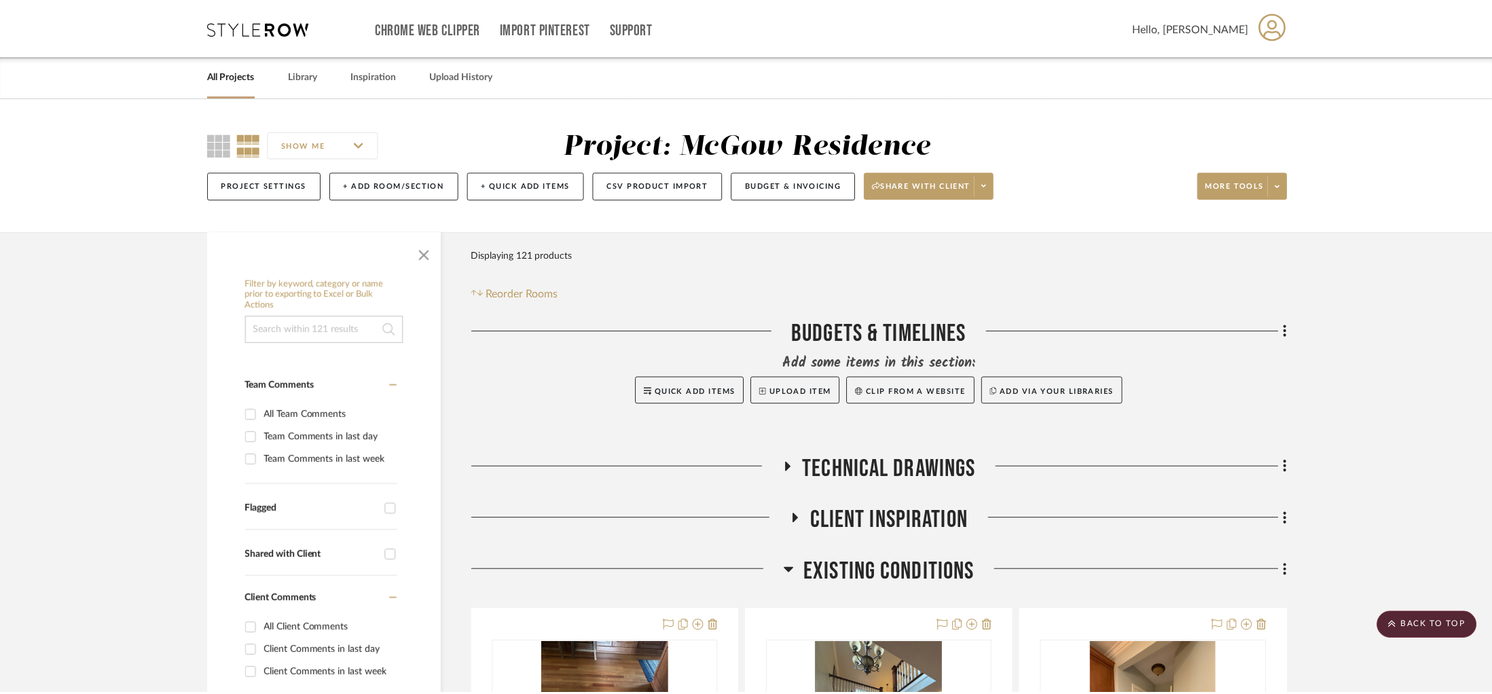
scroll to position [14643, 0]
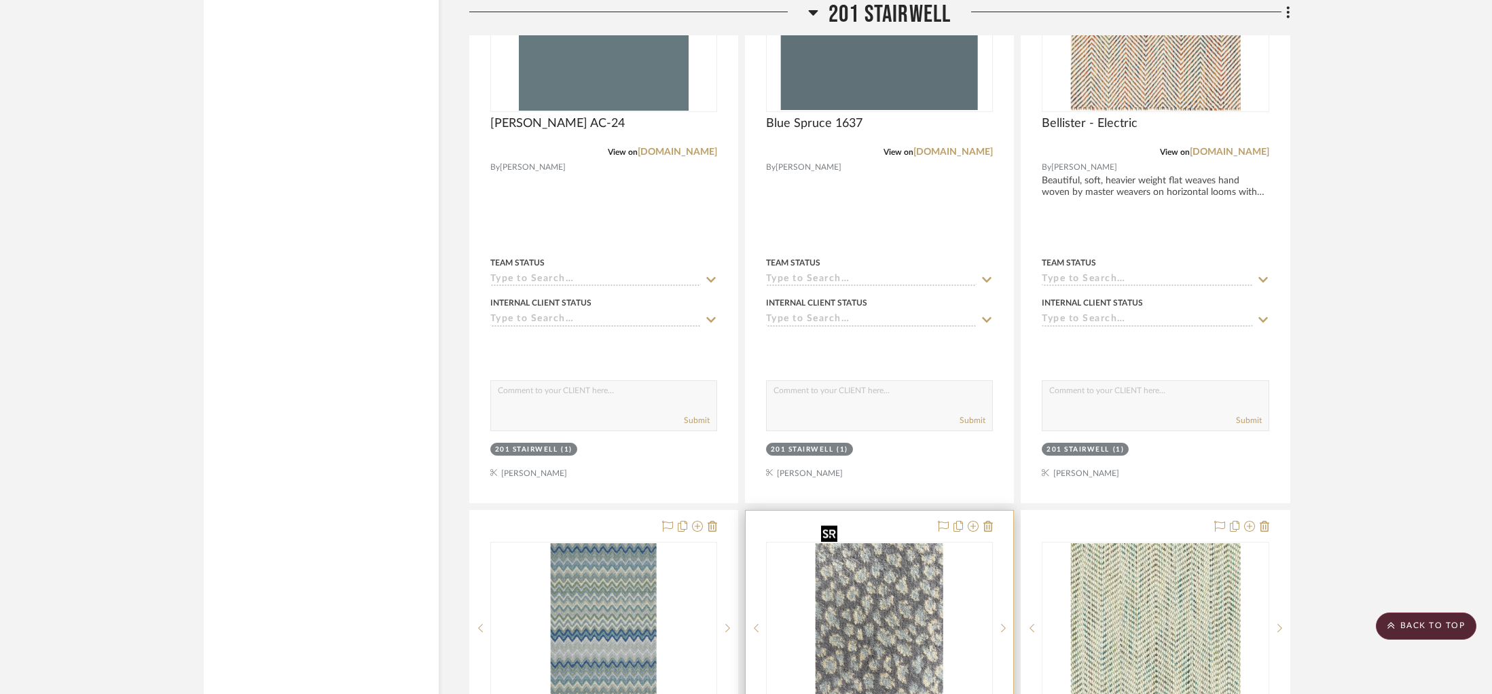
click at [911, 563] on img "0" at bounding box center [880, 628] width 128 height 170
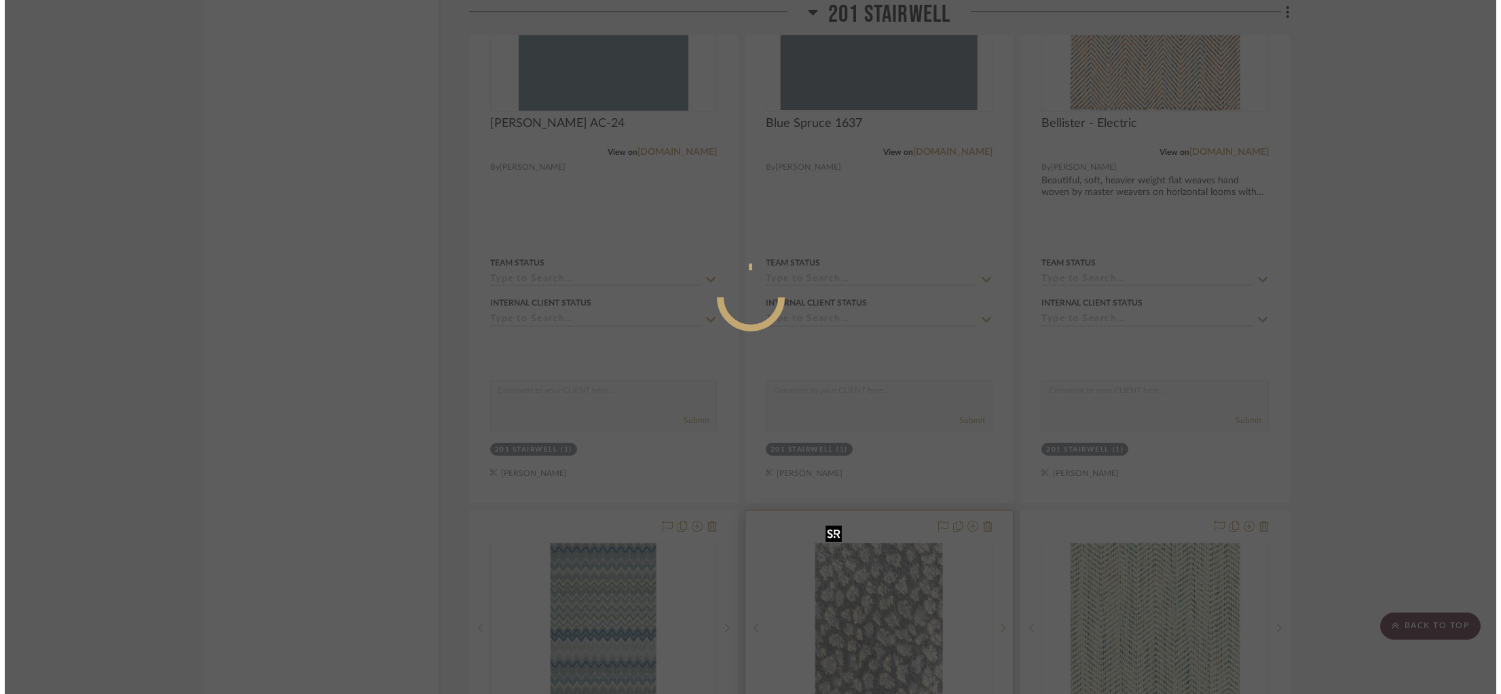
scroll to position [0, 0]
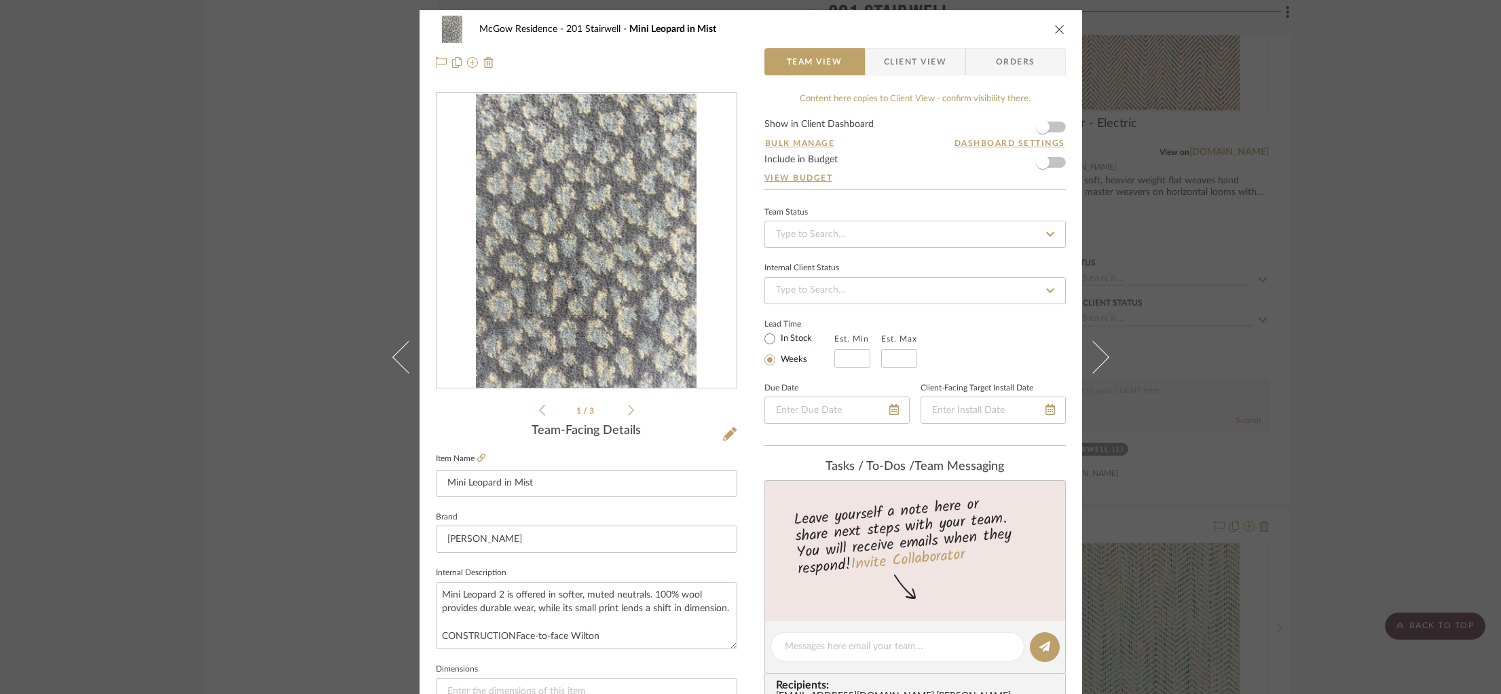
click at [1239, 481] on div "McGow Residence 201 Stairwell Mini Leopard in Mist Team View Client View Orders…" at bounding box center [750, 347] width 1501 height 694
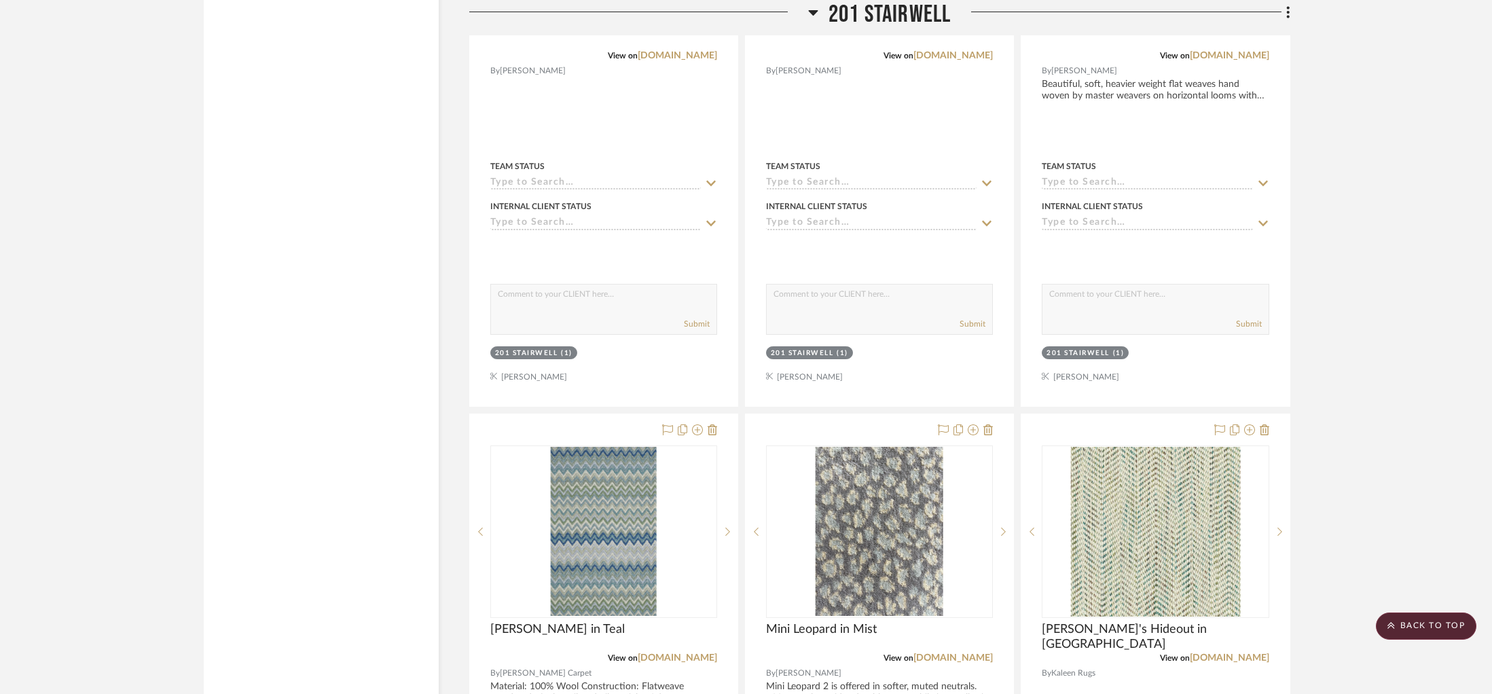
scroll to position [14742, 0]
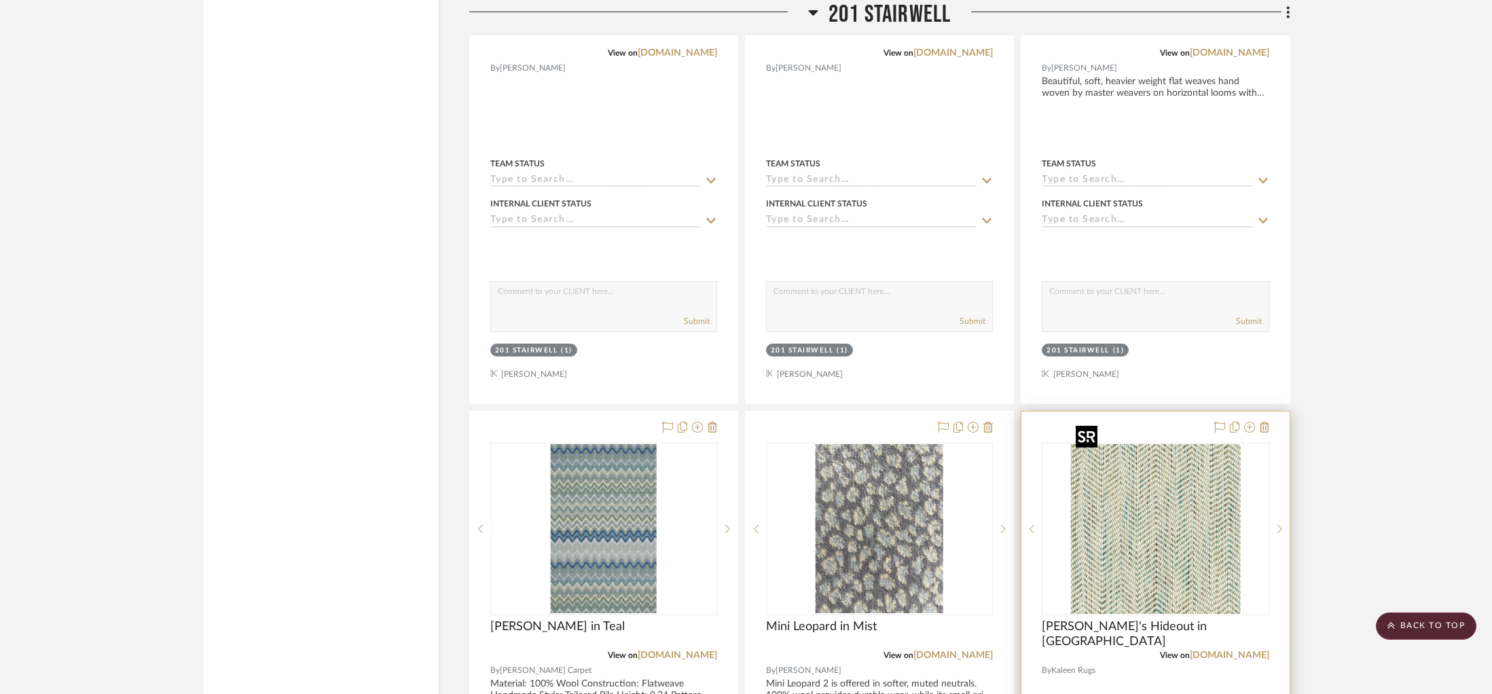
click at [1197, 497] on img "0" at bounding box center [1155, 529] width 170 height 170
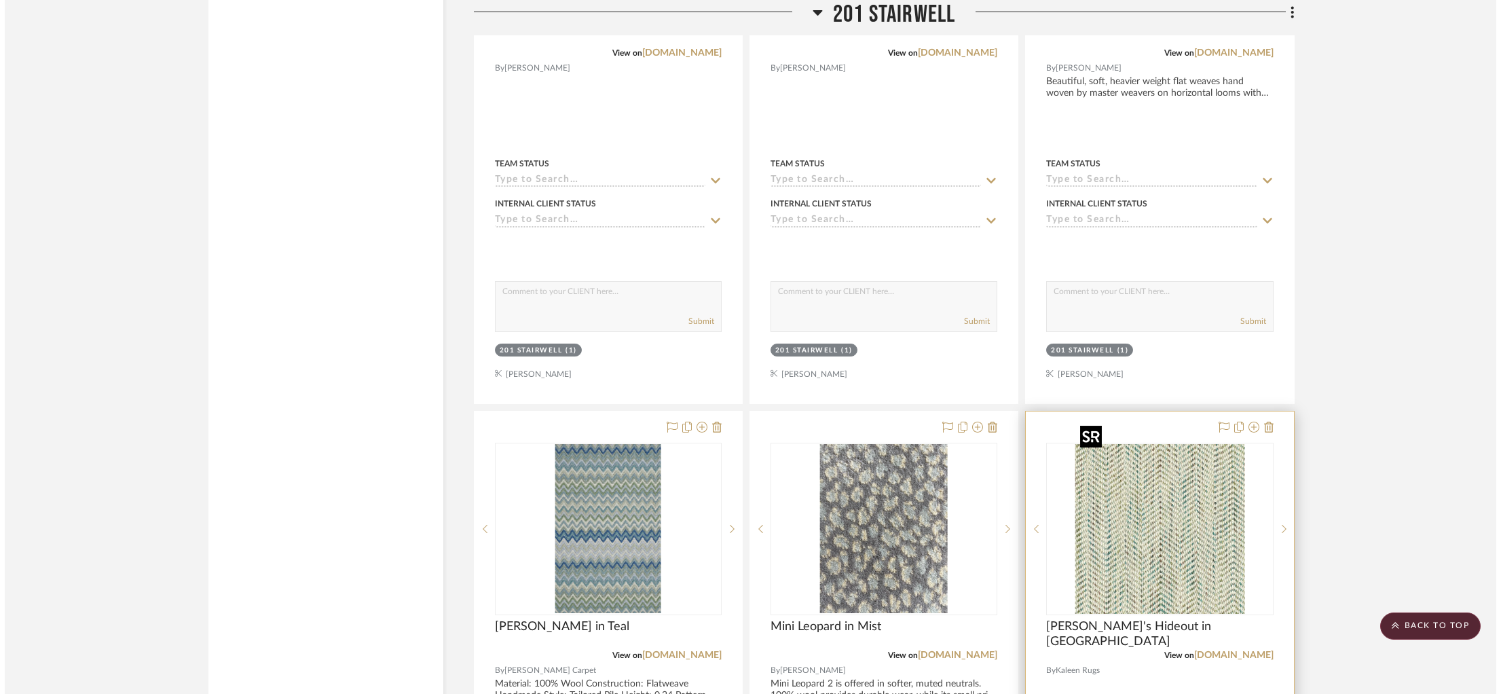
scroll to position [0, 0]
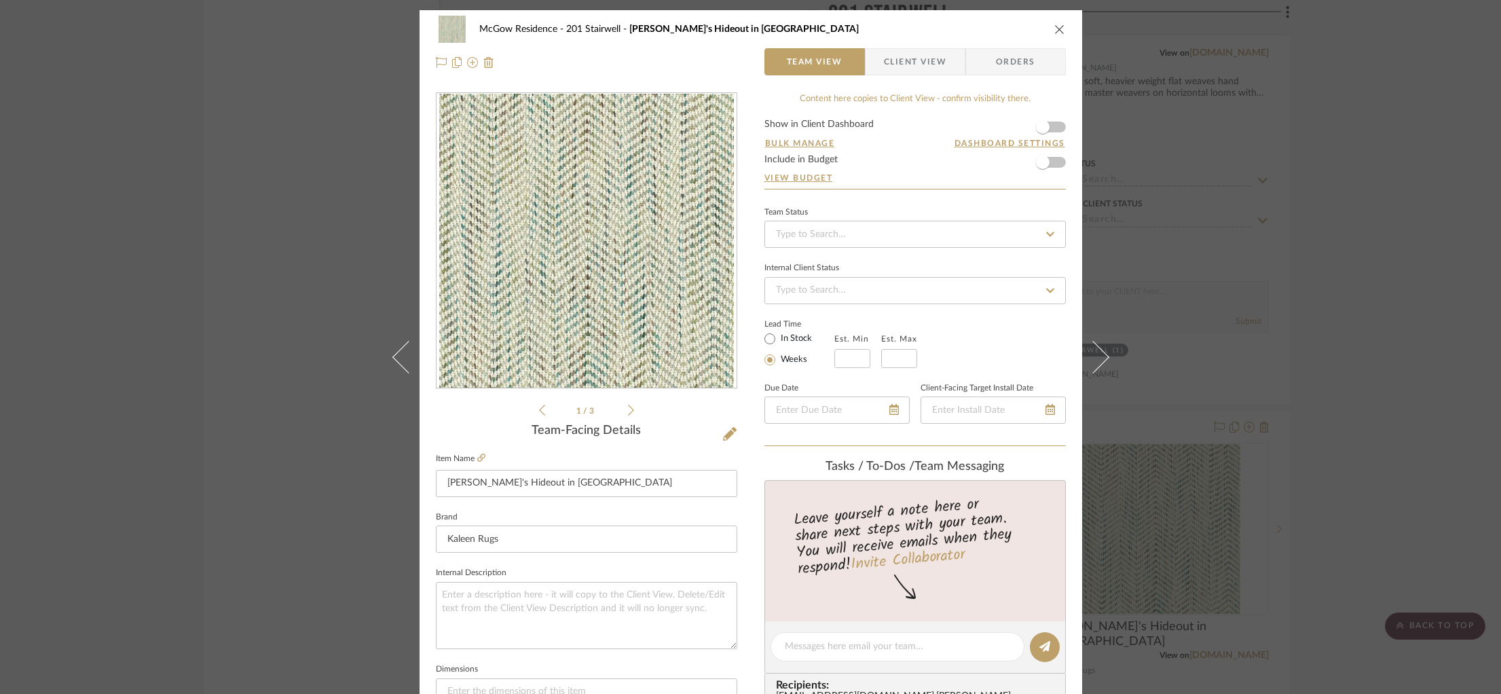
click at [1292, 473] on div "McGow Residence 201 Stairwell Hendo's Hideout in Green Team View Client View Or…" at bounding box center [750, 347] width 1501 height 694
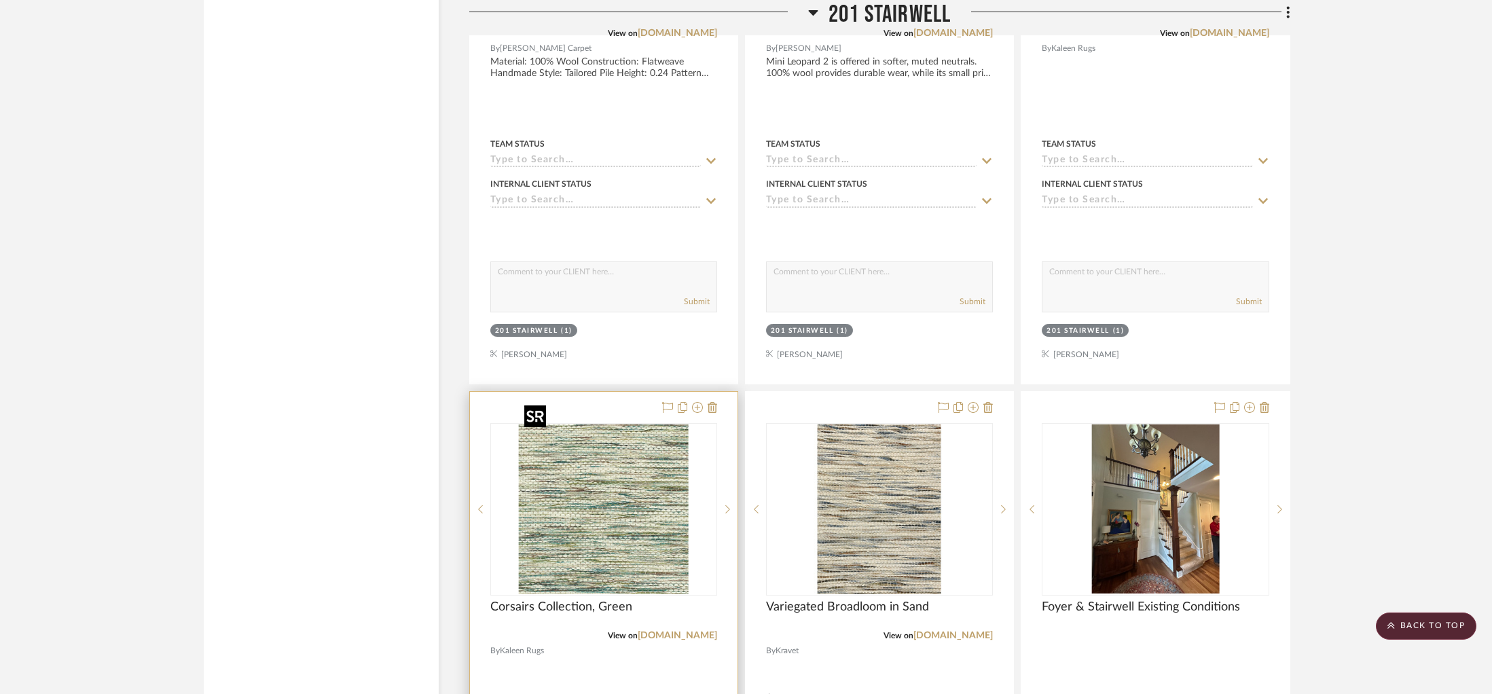
scroll to position [15369, 0]
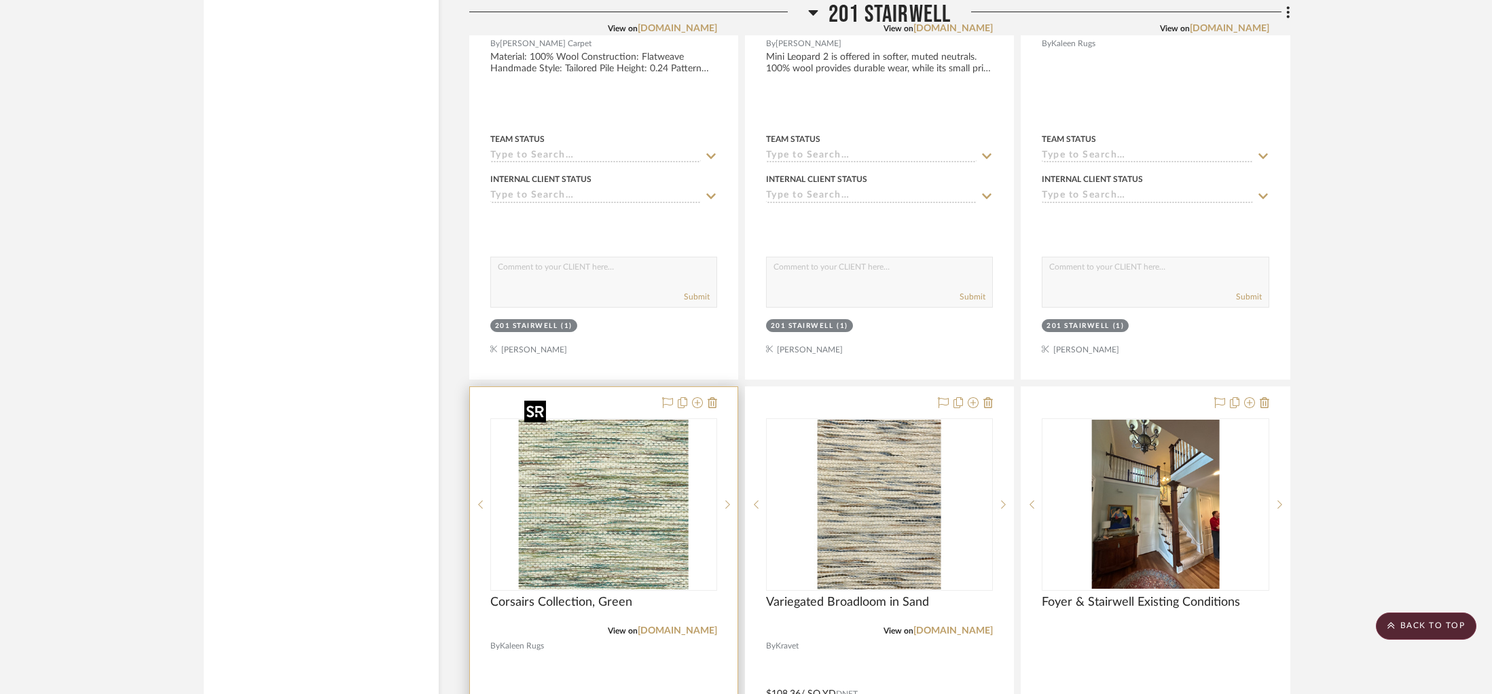
click at [0, 0] on img at bounding box center [0, 0] width 0 height 0
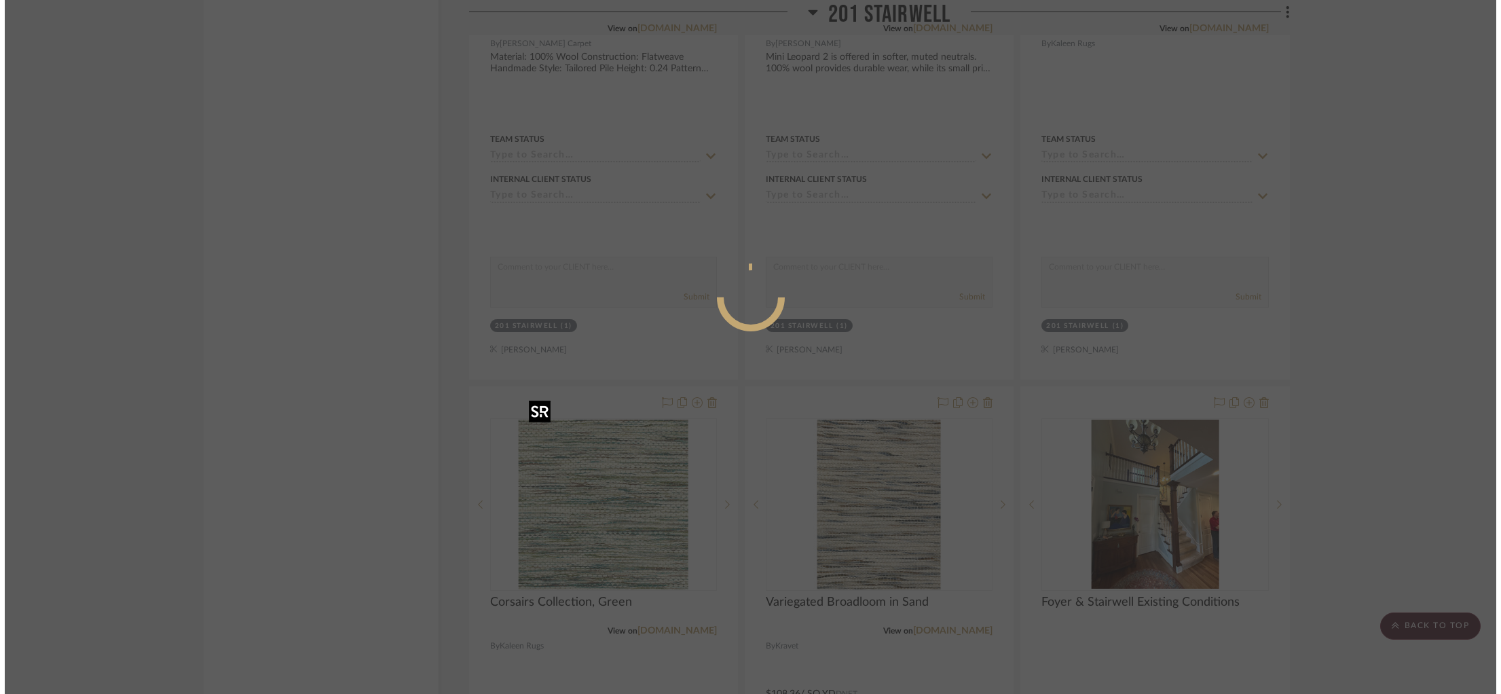
scroll to position [0, 0]
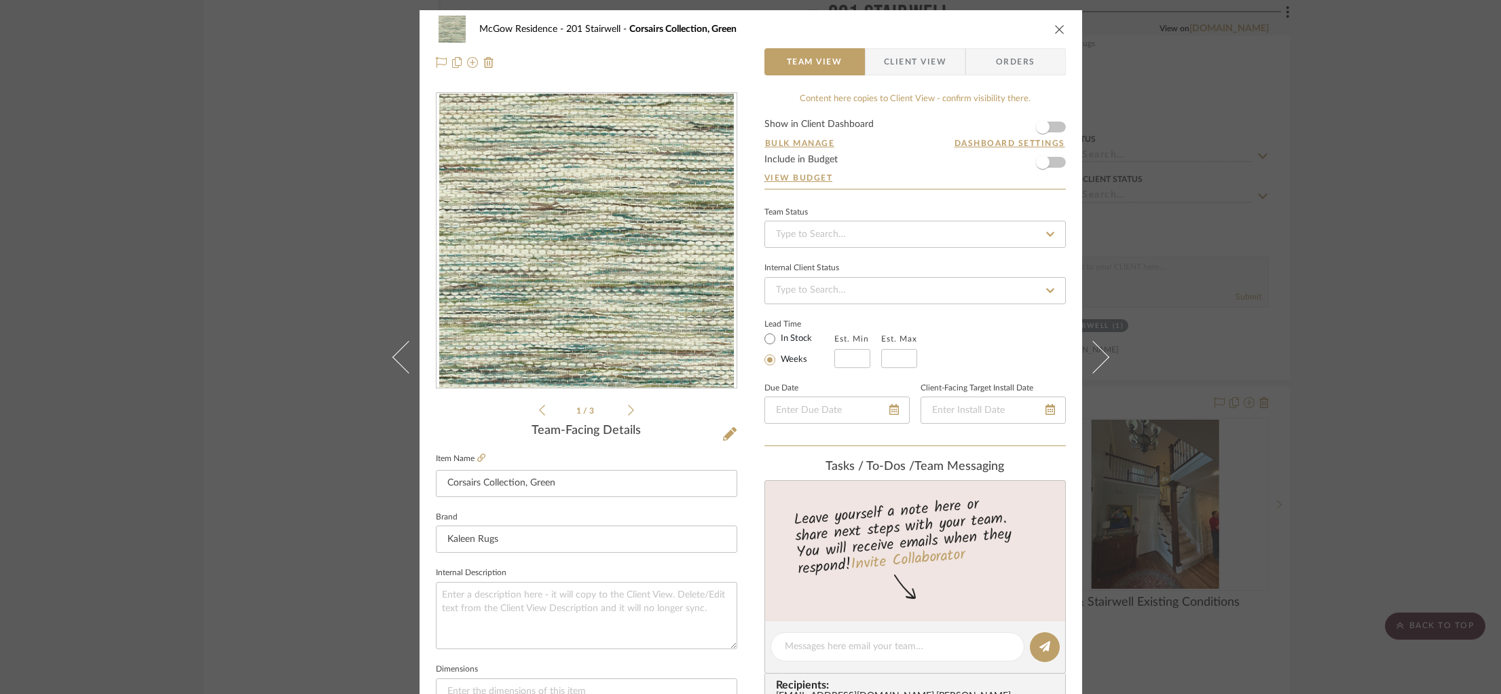
click at [1404, 332] on div "McGow Residence 201 Stairwell Corsairs Collection, Green Team View Client View …" at bounding box center [750, 347] width 1501 height 694
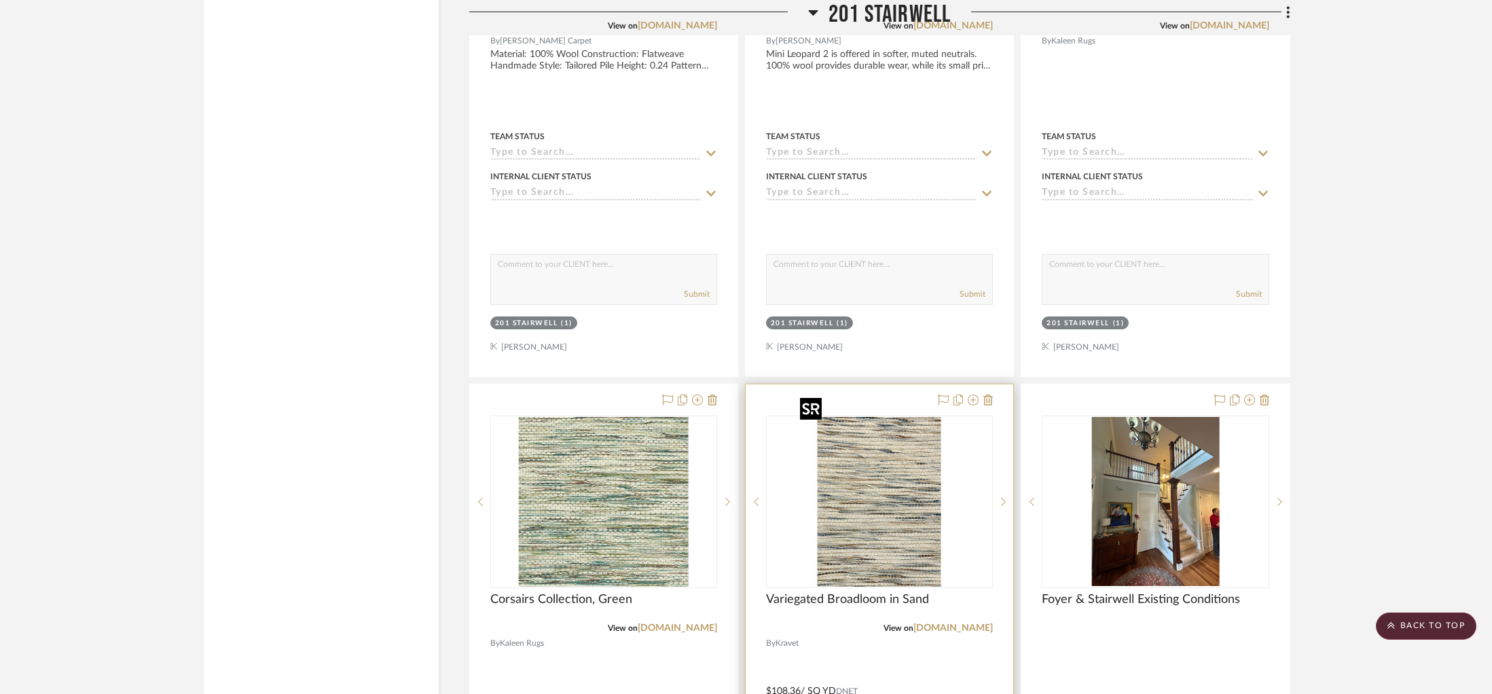
scroll to position [15373, 0]
click at [908, 486] on img "0" at bounding box center [879, 501] width 170 height 170
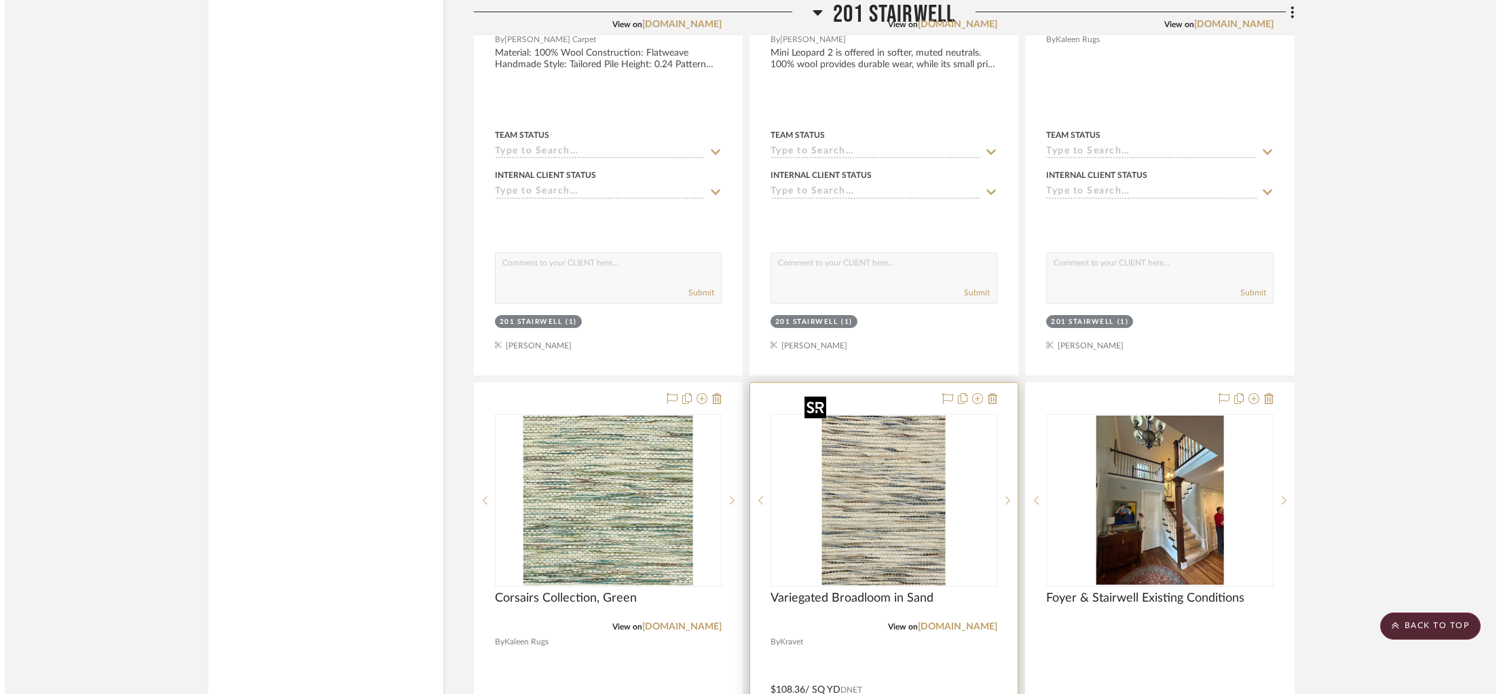
scroll to position [0, 0]
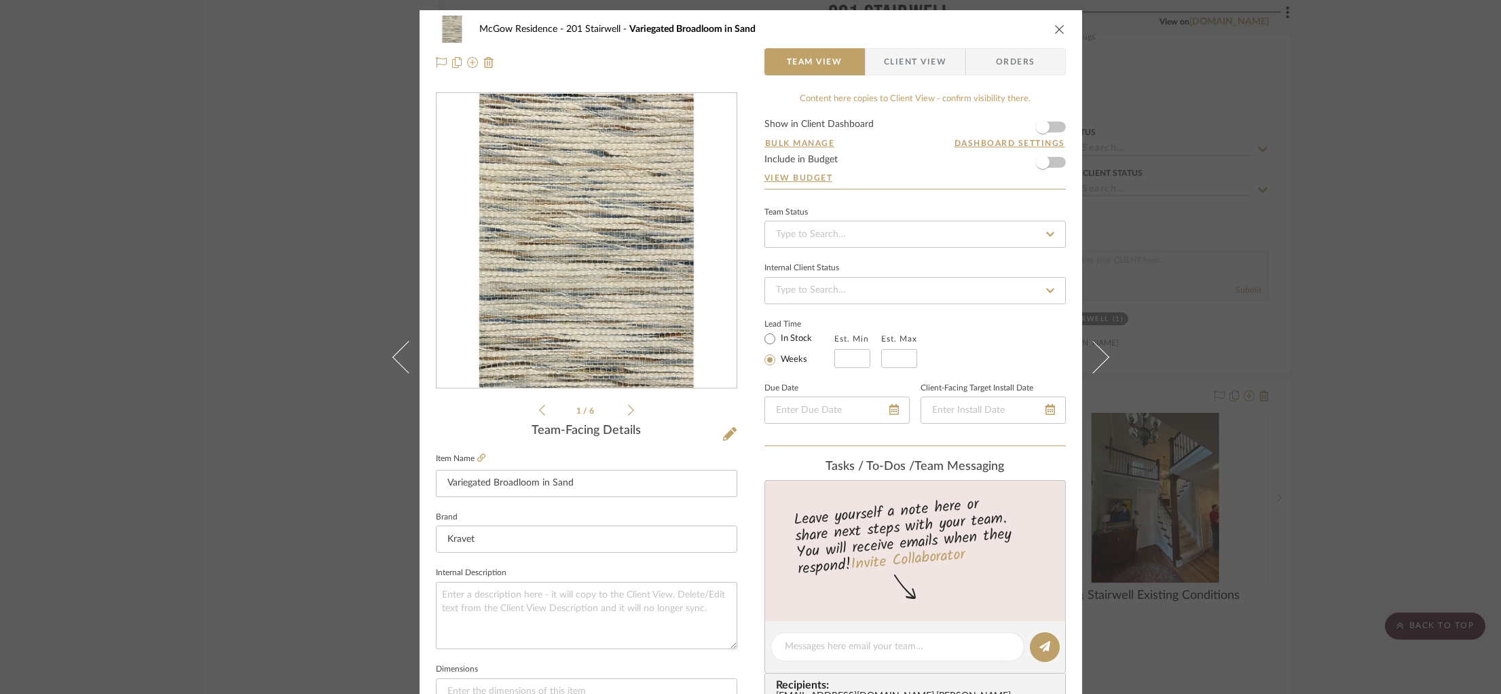
click at [1277, 299] on div "McGow Residence 201 Stairwell Variegated Broadloom in Sand Team View Client Vie…" at bounding box center [750, 347] width 1501 height 694
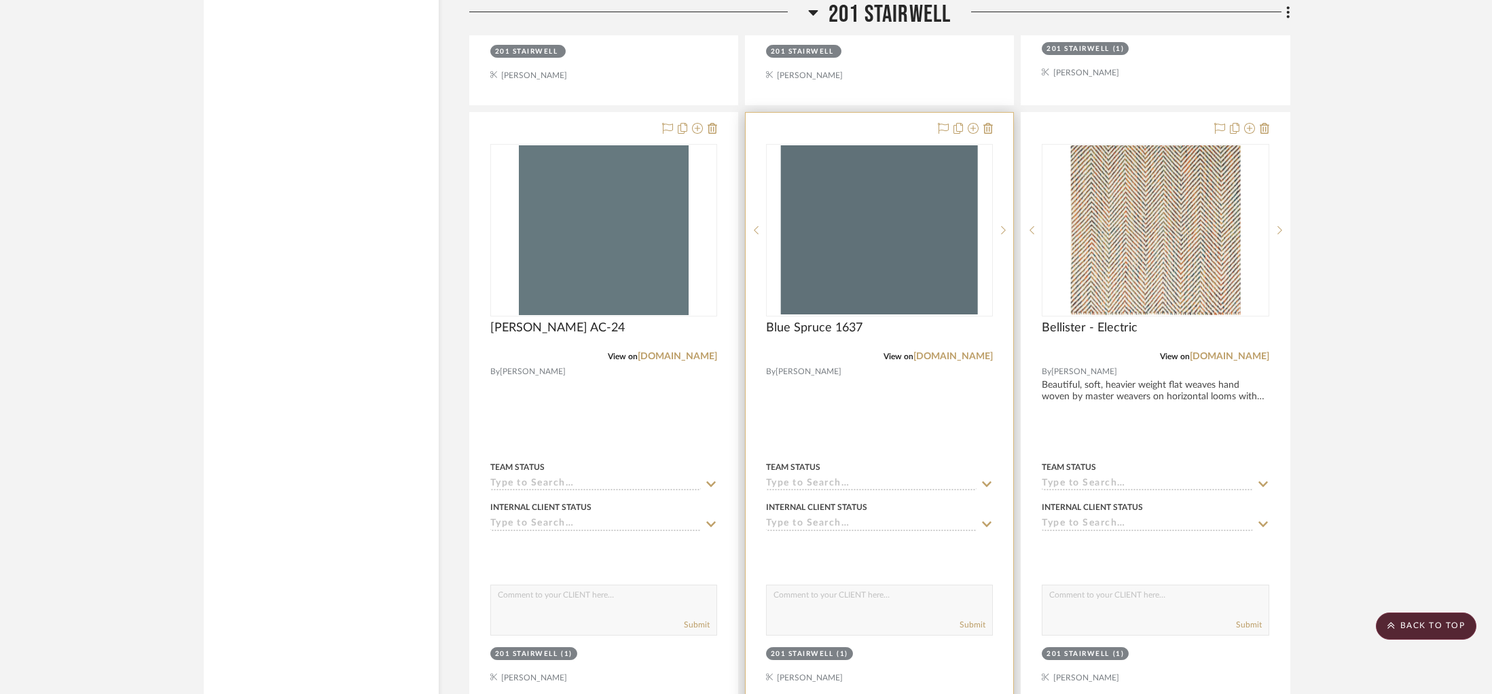
scroll to position [14437, 0]
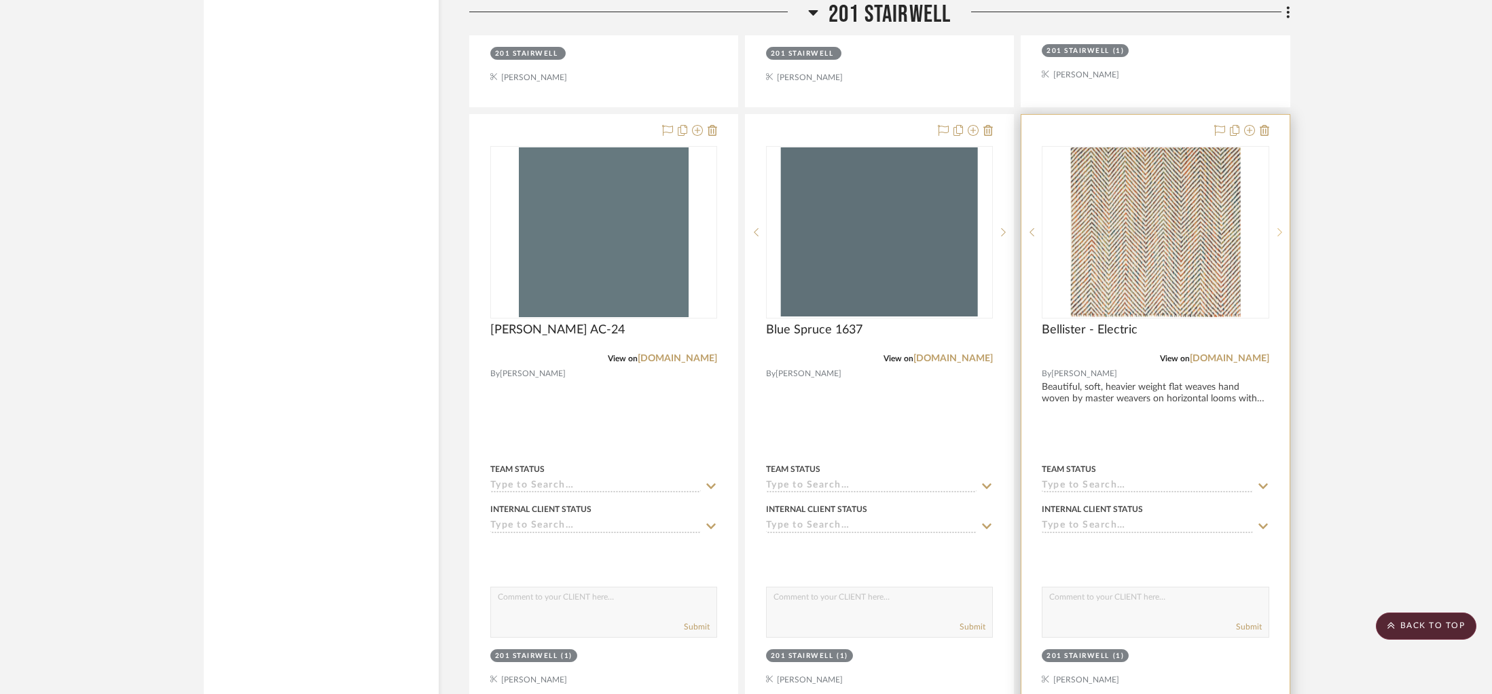
click at [1276, 227] on sr-next-btn at bounding box center [1279, 232] width 20 height 10
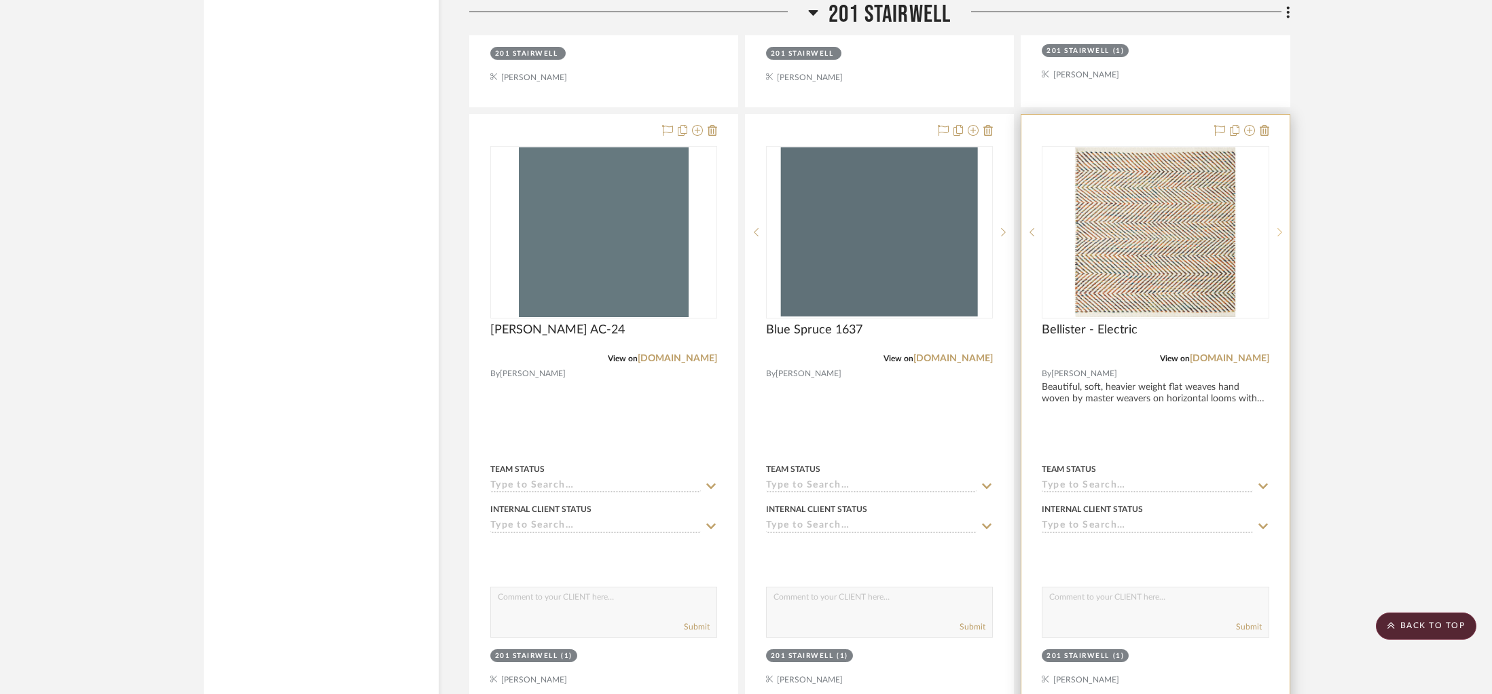
click at [1276, 227] on sr-next-btn at bounding box center [1279, 232] width 20 height 10
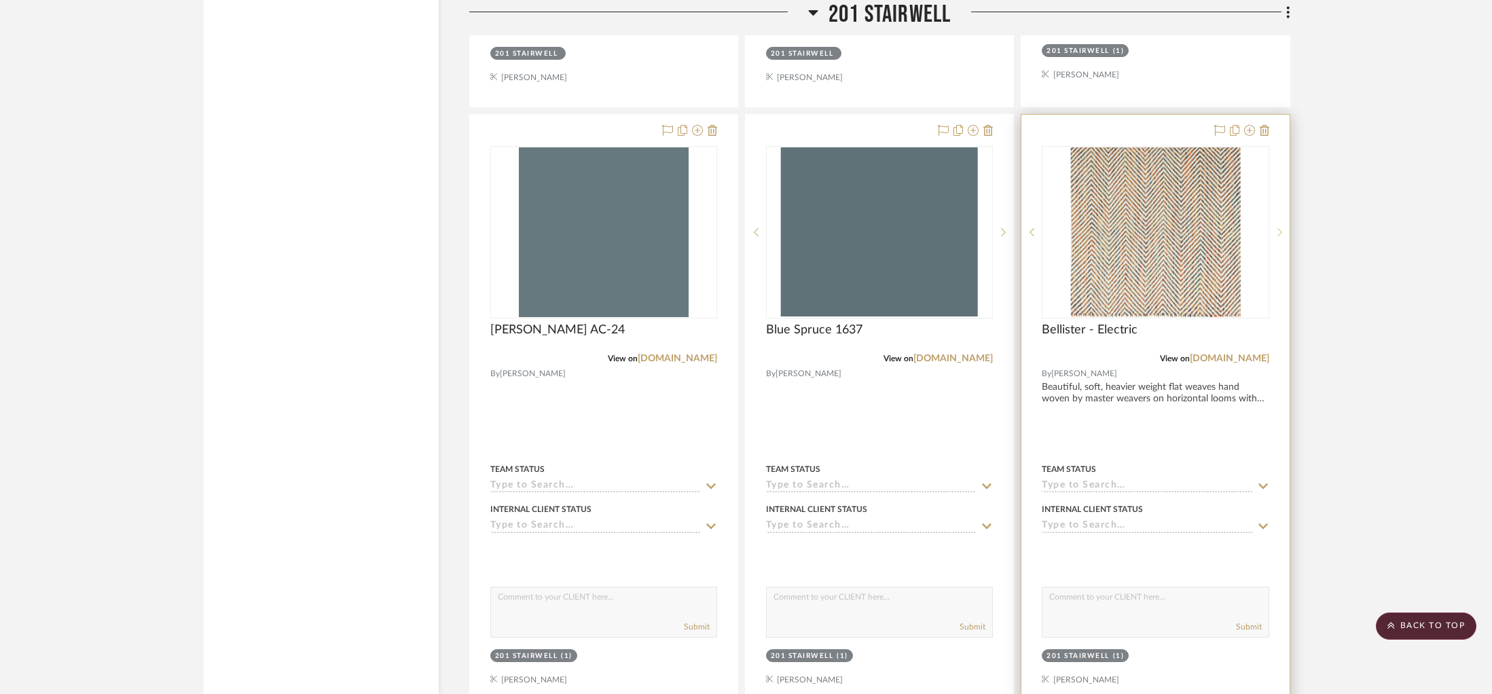
click at [1276, 227] on sr-next-btn at bounding box center [1279, 232] width 20 height 10
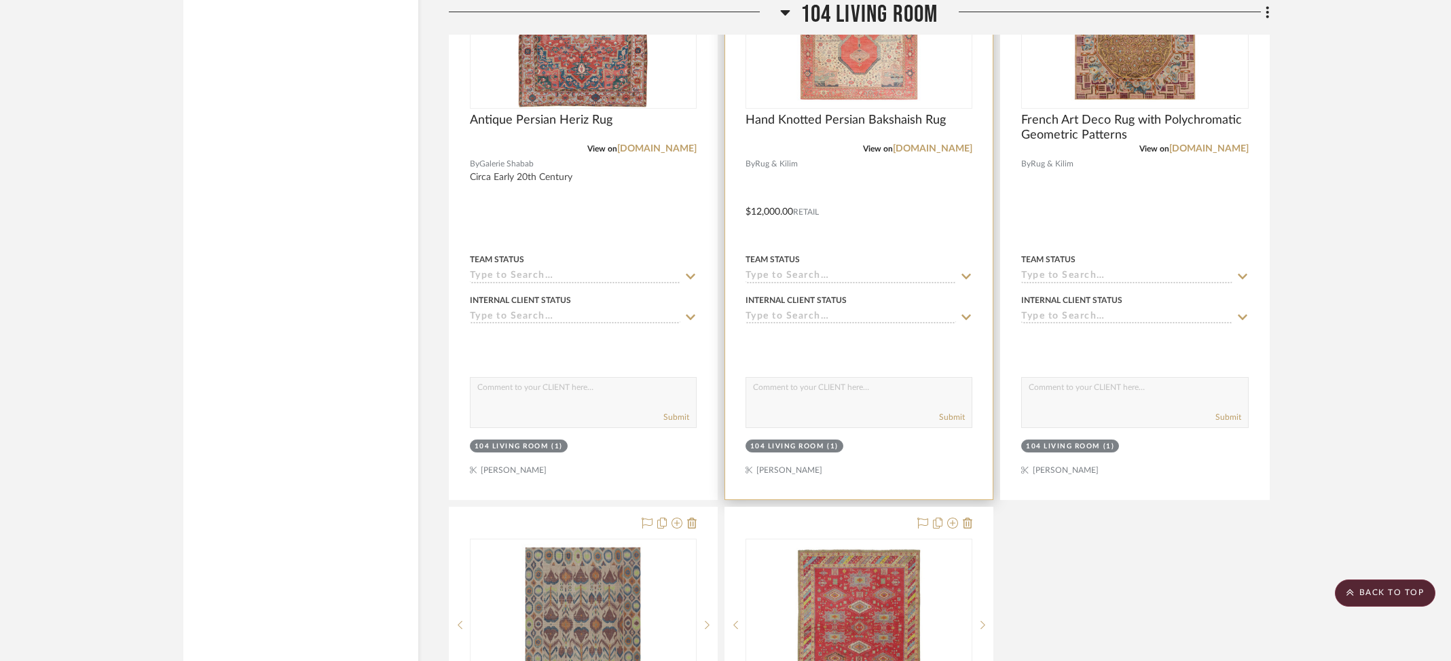
scroll to position [6649, 0]
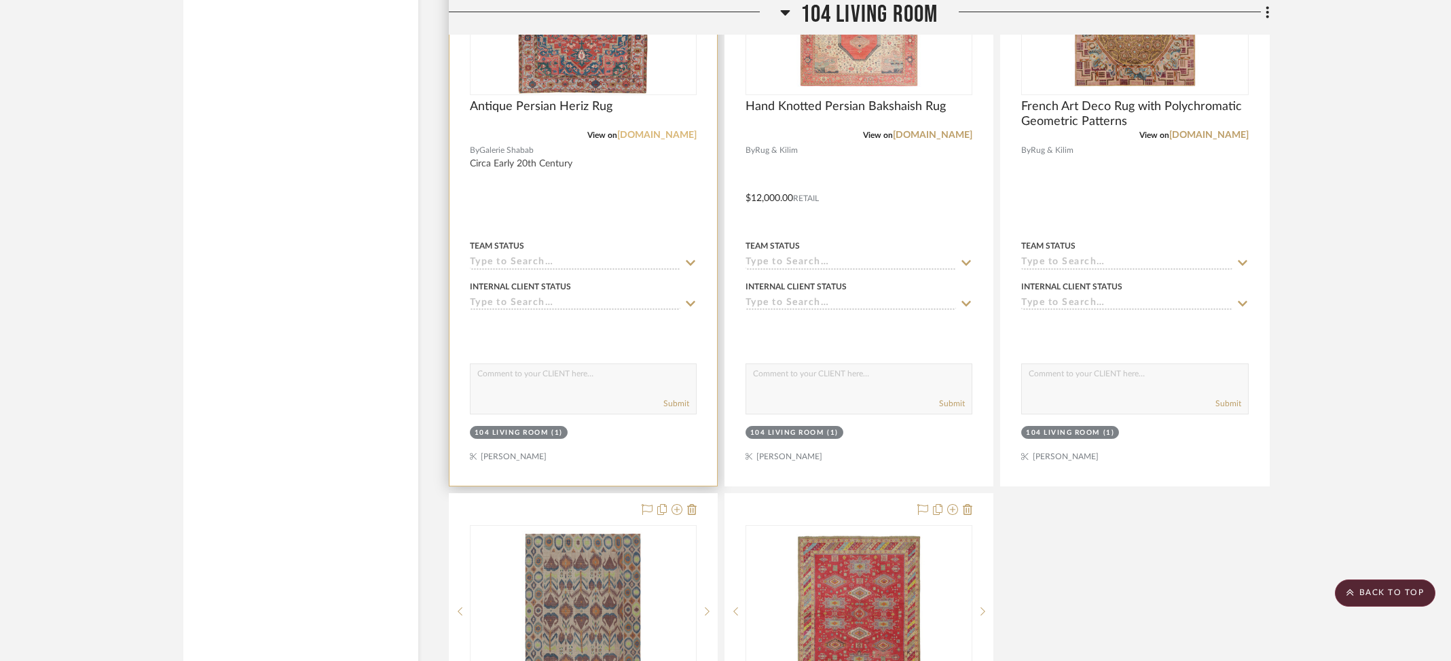
click at [672, 130] on link "[DOMAIN_NAME]" at bounding box center [656, 135] width 79 height 10
click at [649, 130] on link "[DOMAIN_NAME]" at bounding box center [656, 135] width 79 height 10
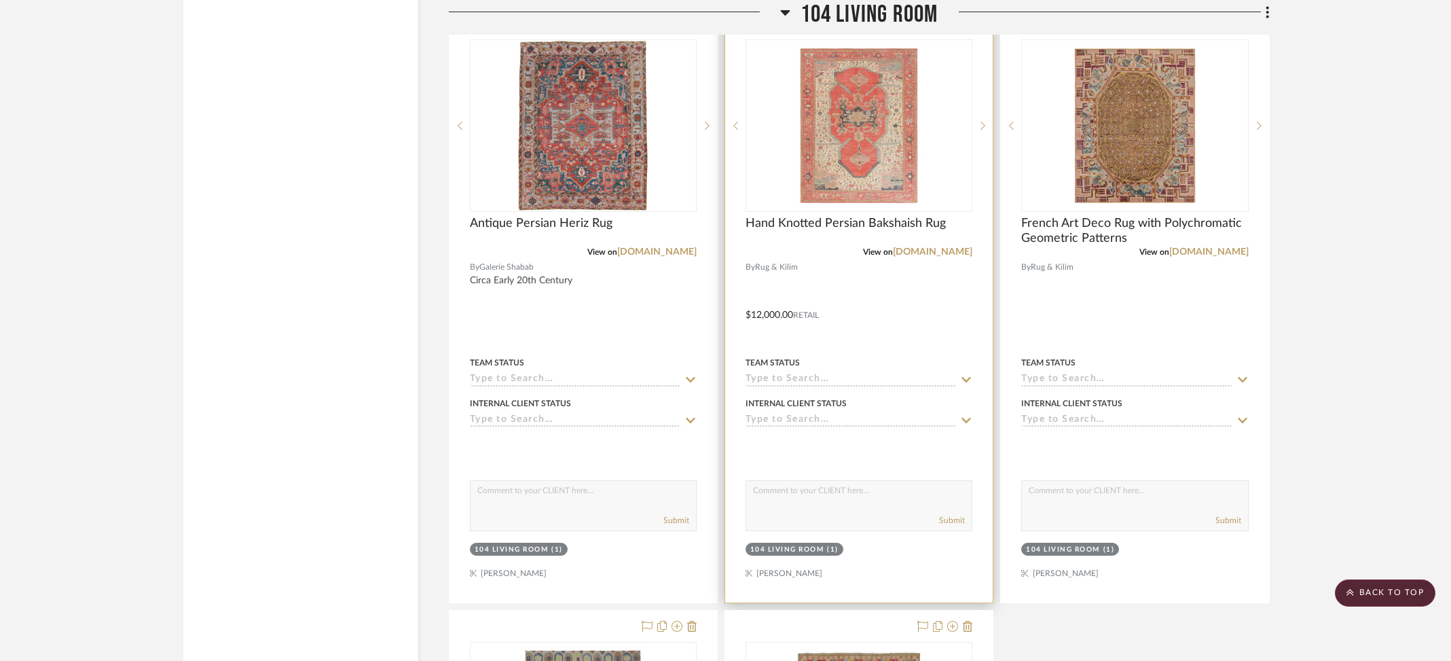
scroll to position [6459, 0]
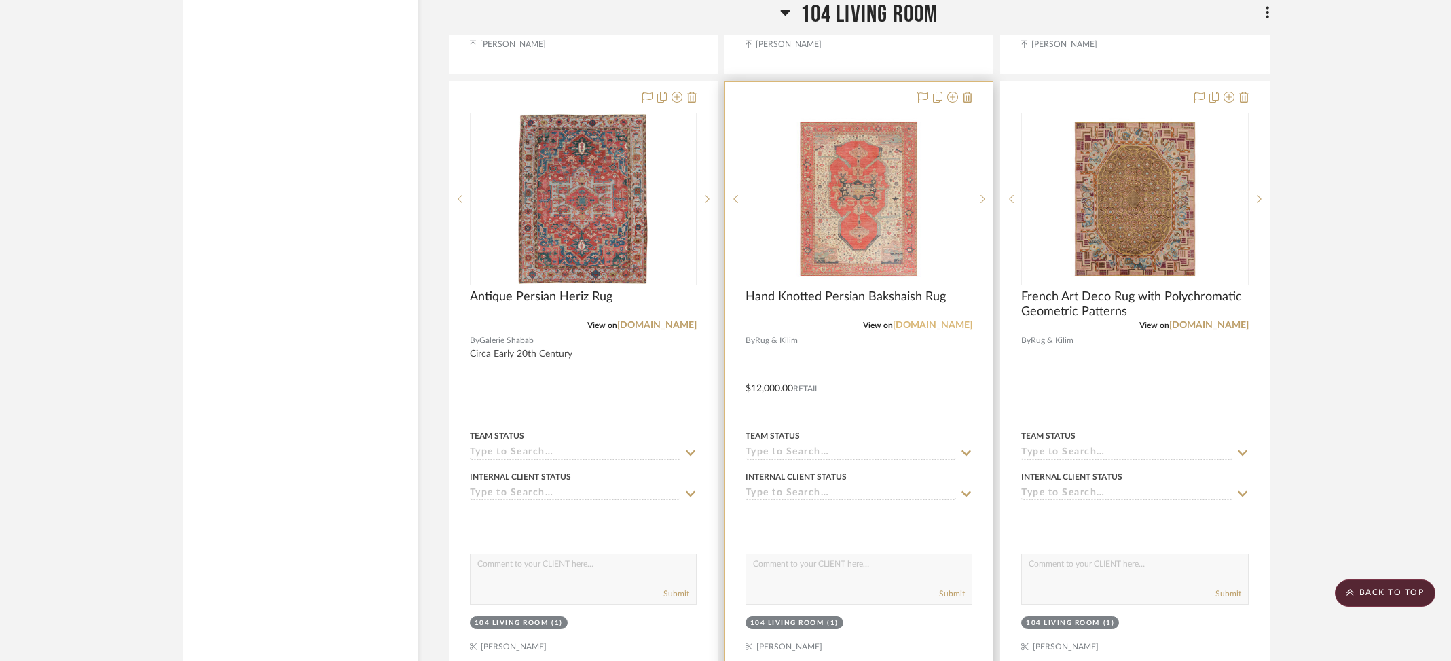
click at [939, 321] on link "[DOMAIN_NAME]" at bounding box center [932, 326] width 79 height 10
